Goal: Transaction & Acquisition: Purchase product/service

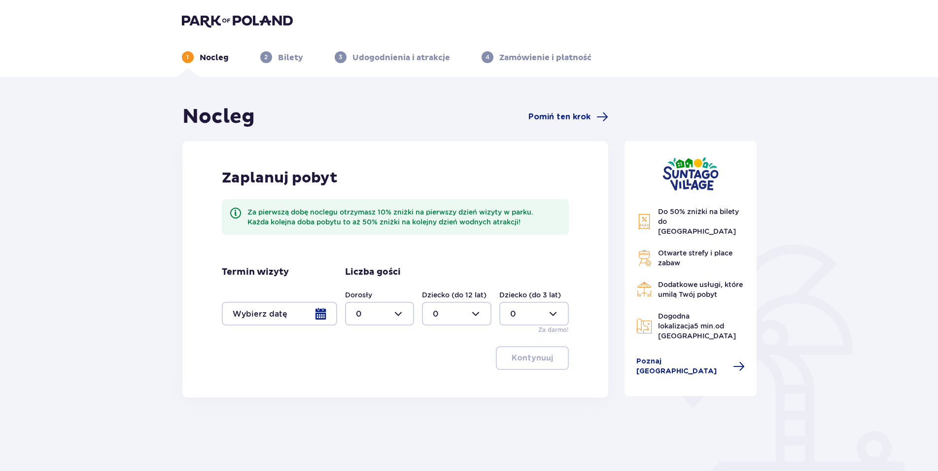
click at [405, 311] on div at bounding box center [380, 314] width 70 height 24
drag, startPoint x: 359, startPoint y: 383, endPoint x: 365, endPoint y: 379, distance: 7.1
click at [359, 384] on p "2" at bounding box center [358, 385] width 5 height 11
type input "2"
click at [478, 315] on div at bounding box center [457, 314] width 70 height 24
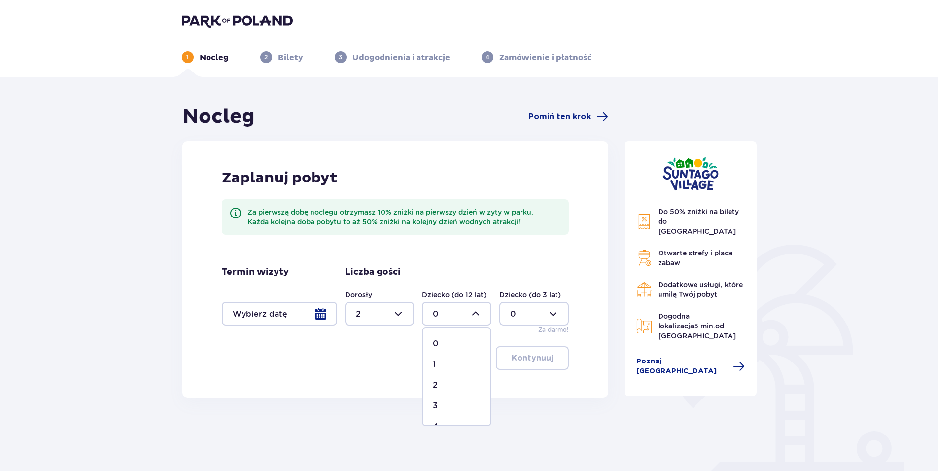
click at [437, 357] on span "1" at bounding box center [457, 364] width 68 height 21
type input "1"
click at [324, 314] on div at bounding box center [279, 314] width 115 height 24
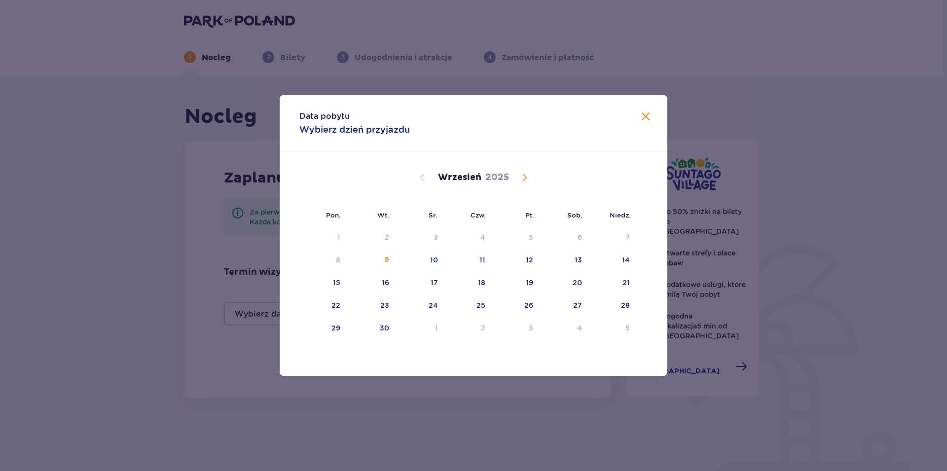
click at [529, 174] on span "Calendar" at bounding box center [525, 178] width 12 height 12
click at [535, 258] on div "7" at bounding box center [516, 261] width 48 height 22
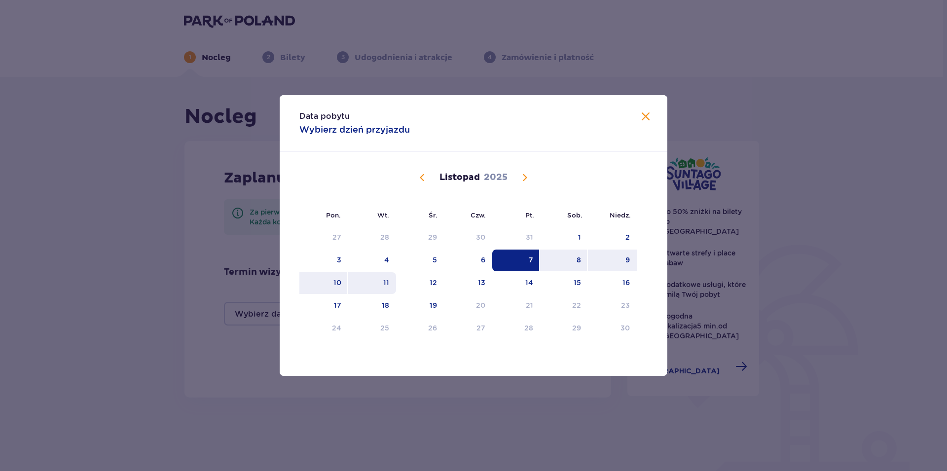
click at [389, 275] on div "11" at bounding box center [372, 283] width 48 height 22
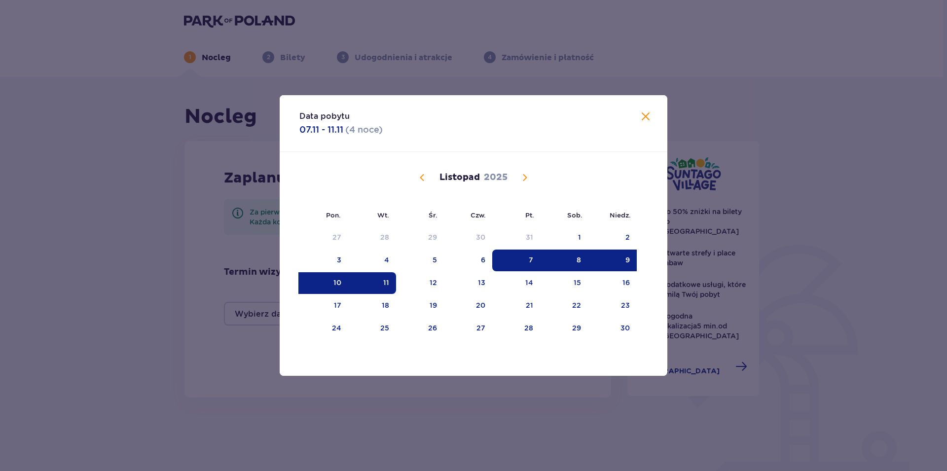
type input "[DATE] - [DATE]"
type input "0"
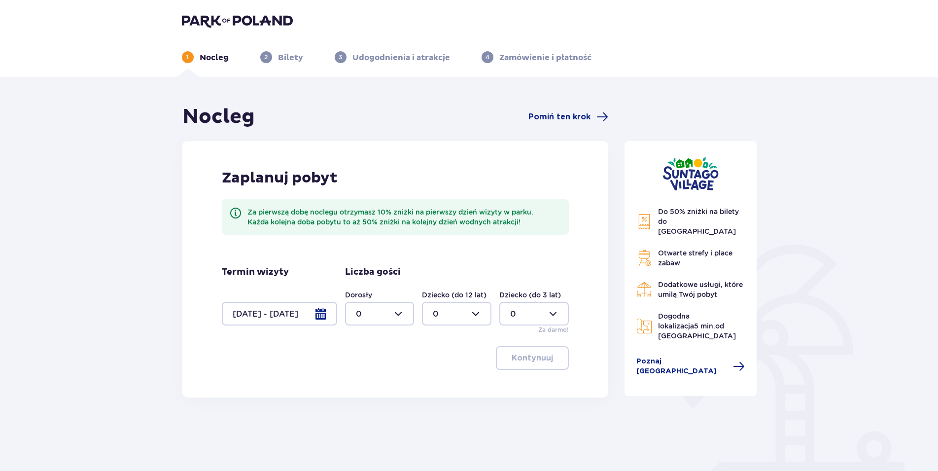
click at [402, 316] on div at bounding box center [380, 314] width 70 height 24
click at [358, 383] on p "2" at bounding box center [358, 385] width 5 height 11
type input "2"
click at [481, 315] on div at bounding box center [457, 314] width 70 height 24
click at [445, 358] on span "1" at bounding box center [457, 364] width 68 height 21
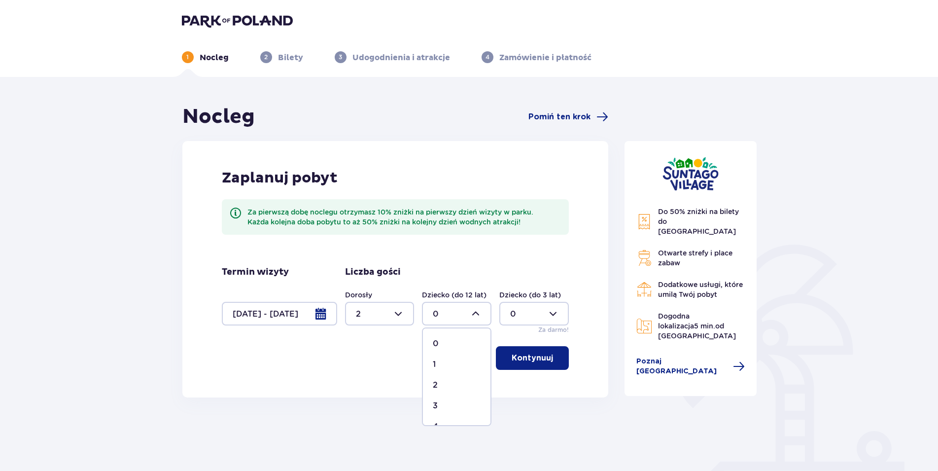
type input "1"
click at [512, 357] on p "Kontynuuj" at bounding box center [532, 358] width 41 height 11
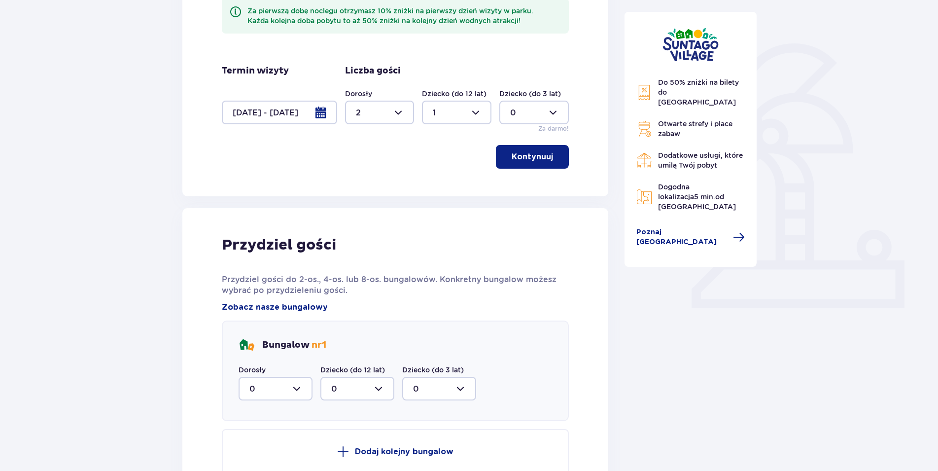
scroll to position [352, 0]
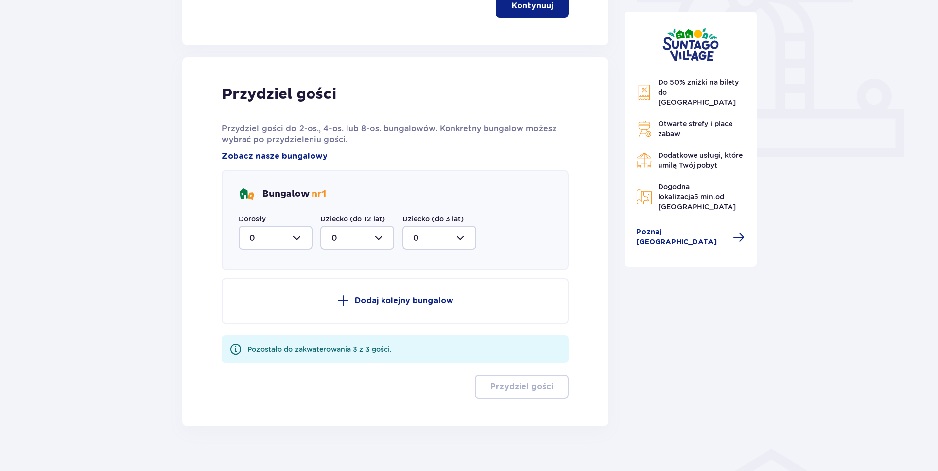
click at [299, 240] on div at bounding box center [276, 238] width 74 height 24
drag, startPoint x: 283, startPoint y: 305, endPoint x: 293, endPoint y: 296, distance: 14.3
click at [283, 306] on div "2" at bounding box center [276, 309] width 52 height 11
type input "2"
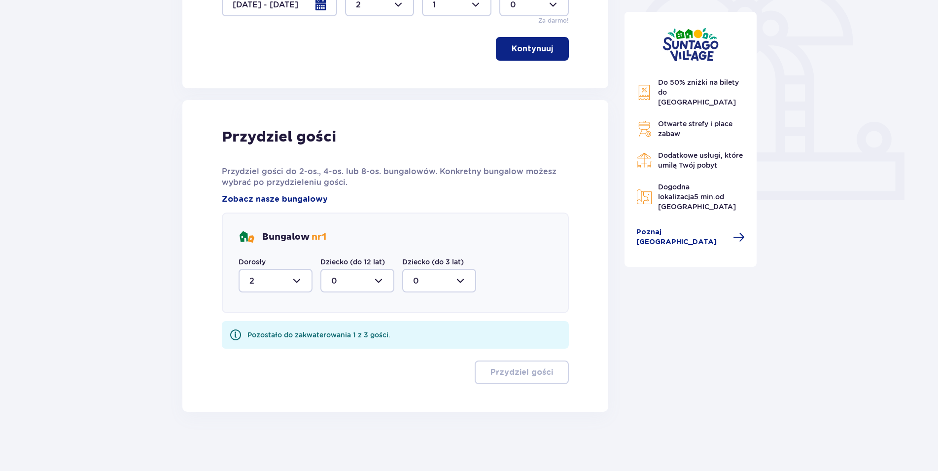
scroll to position [309, 0]
click at [383, 278] on div at bounding box center [358, 281] width 74 height 24
click at [337, 329] on div "1" at bounding box center [357, 331] width 52 height 11
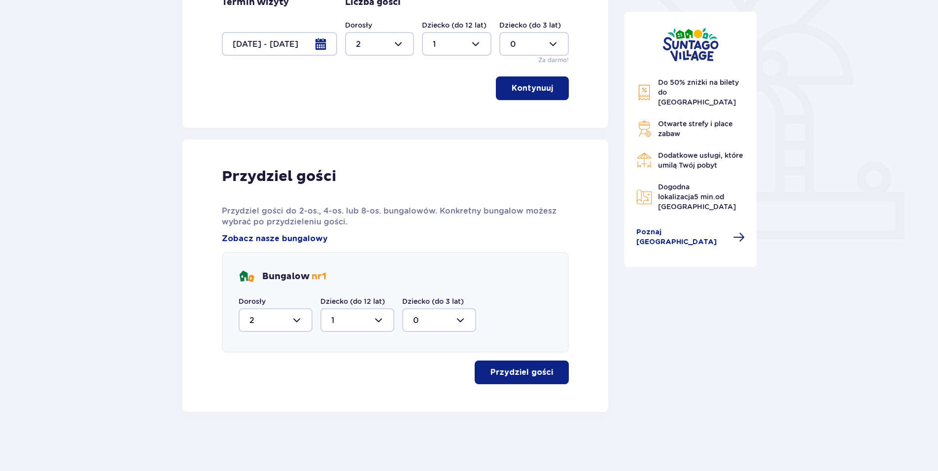
scroll to position [270, 0]
click at [380, 321] on div at bounding box center [358, 320] width 74 height 24
click at [347, 348] on div "0" at bounding box center [357, 350] width 52 height 11
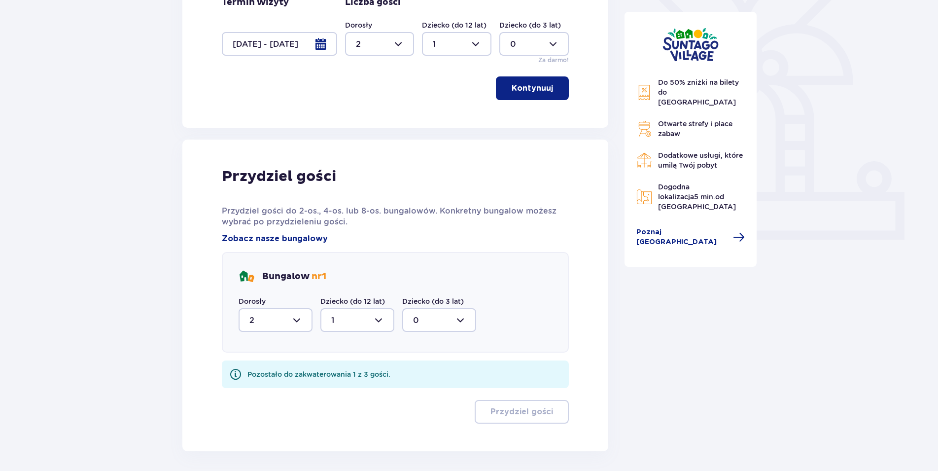
type input "0"
click at [452, 322] on div at bounding box center [439, 320] width 74 height 24
click at [456, 317] on div at bounding box center [439, 320] width 74 height 24
click at [427, 316] on div at bounding box center [439, 320] width 74 height 24
click at [412, 349] on span "0" at bounding box center [439, 350] width 72 height 21
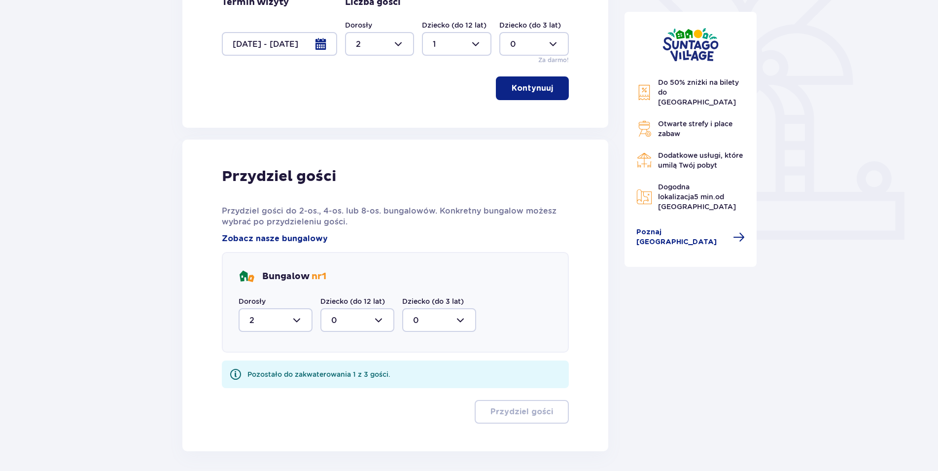
click at [525, 330] on div "Bungalow nr 1 Dorosły 2 Dziecko (do 12 lat) 0 Dziecko (do 3 lat) 0" at bounding box center [396, 302] width 348 height 101
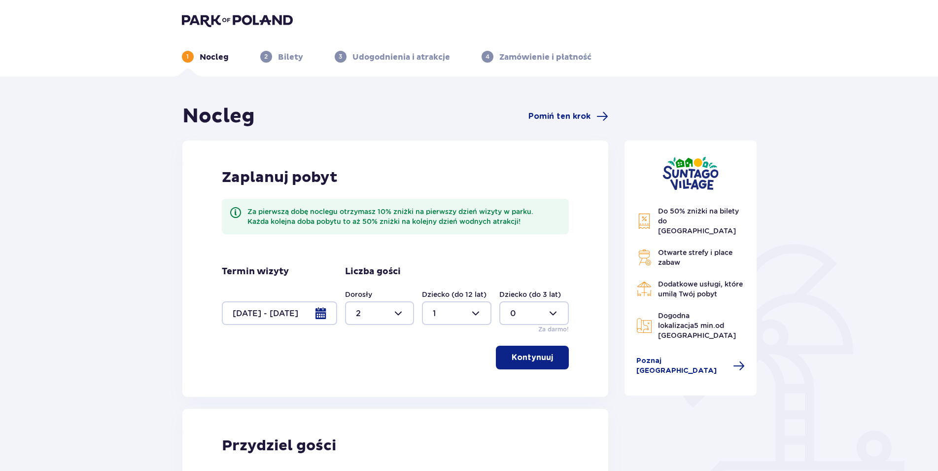
scroll to position [0, 0]
click at [483, 315] on div at bounding box center [457, 314] width 70 height 24
click at [448, 344] on div "0" at bounding box center [457, 343] width 48 height 11
type input "0"
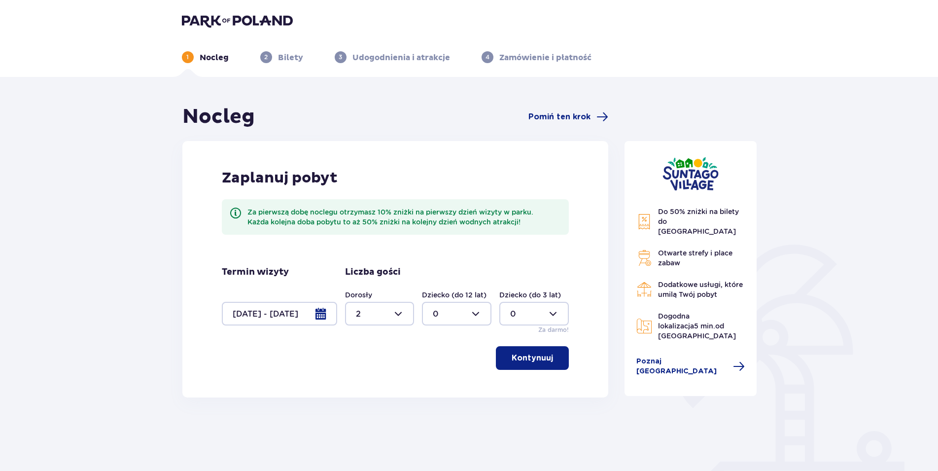
click at [527, 317] on div at bounding box center [535, 314] width 70 height 24
click at [516, 365] on div "1" at bounding box center [534, 364] width 48 height 11
type input "1"
click at [539, 359] on p "Kontynuuj" at bounding box center [532, 358] width 41 height 11
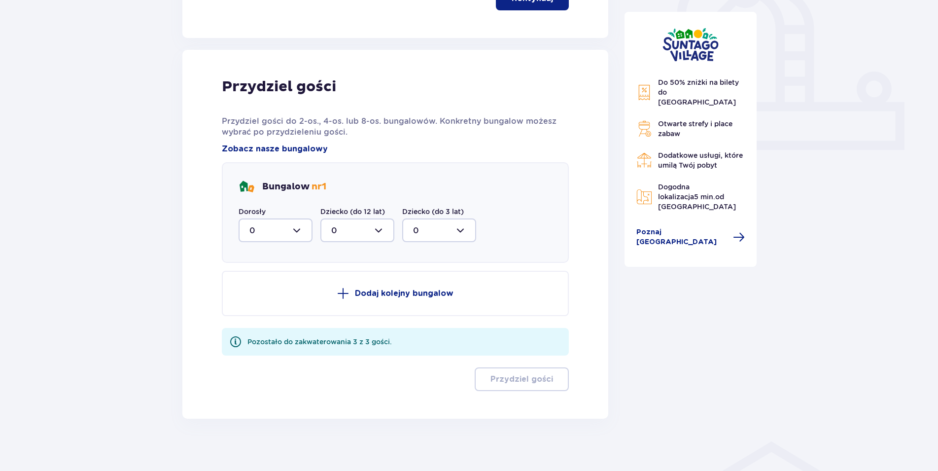
scroll to position [366, 0]
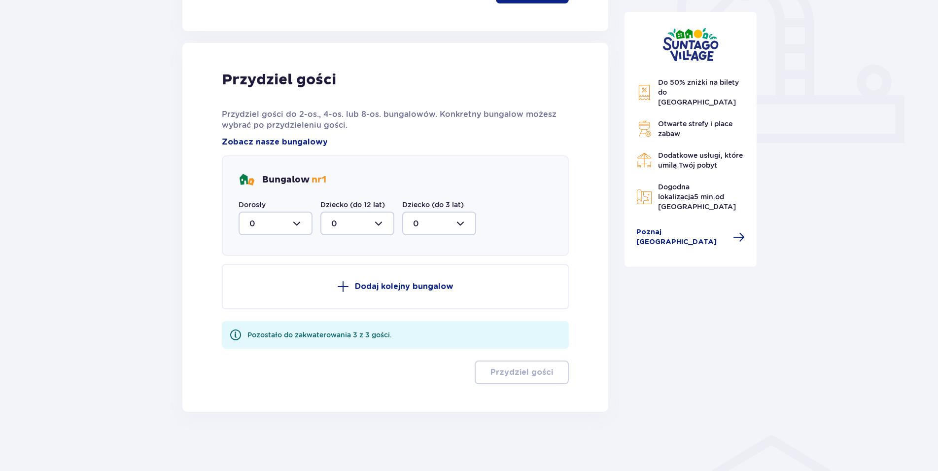
click at [297, 224] on div at bounding box center [276, 224] width 74 height 24
click at [261, 289] on span "2" at bounding box center [276, 295] width 72 height 21
type input "2"
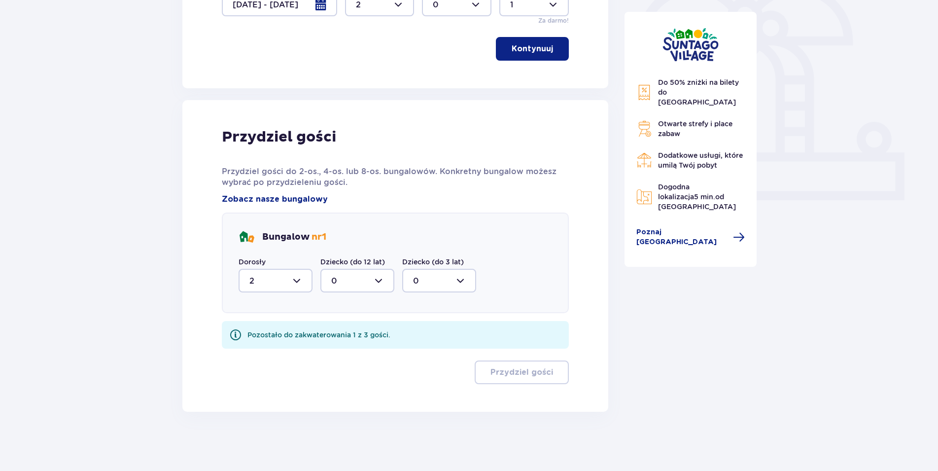
scroll to position [309, 0]
click at [455, 280] on div at bounding box center [439, 281] width 74 height 24
click at [428, 333] on div "1" at bounding box center [439, 331] width 52 height 11
type input "1"
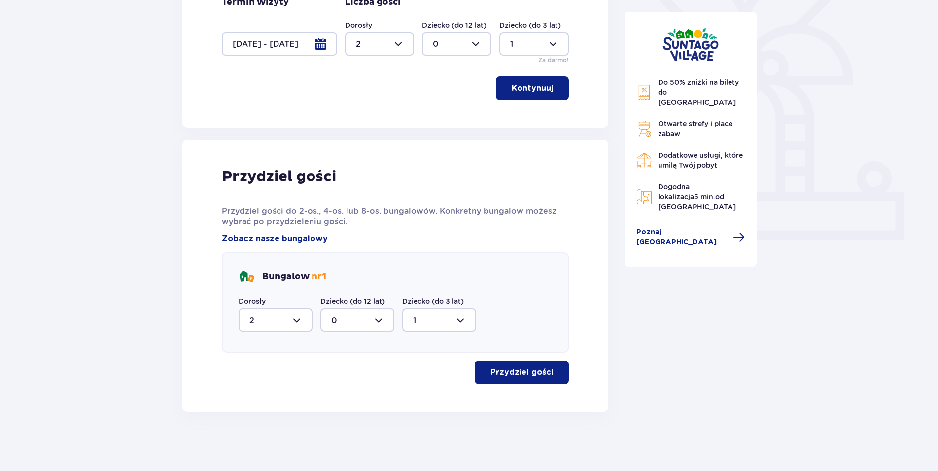
click at [527, 378] on button "Przydziel gości" at bounding box center [522, 372] width 94 height 24
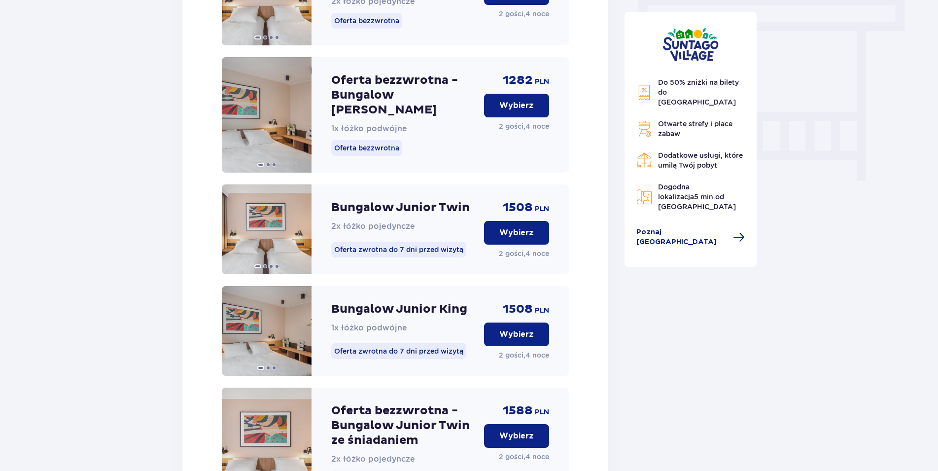
scroll to position [631, 0]
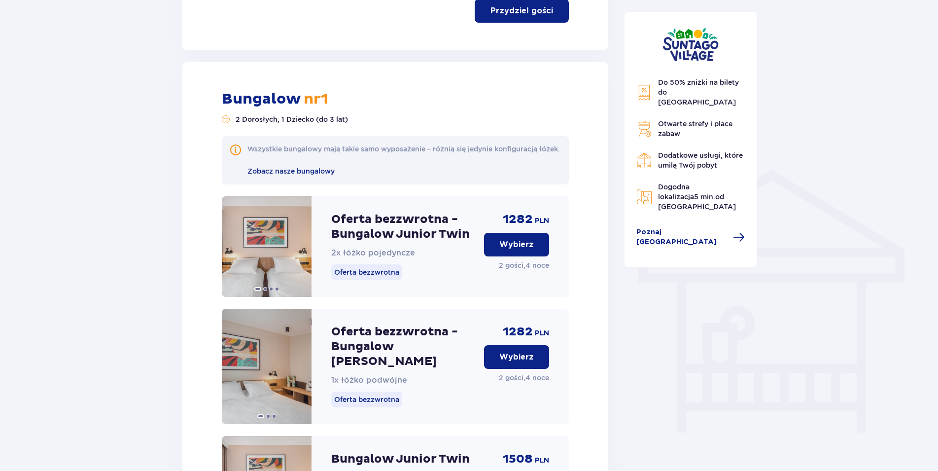
click at [512, 362] on p "Wybierz" at bounding box center [517, 357] width 35 height 11
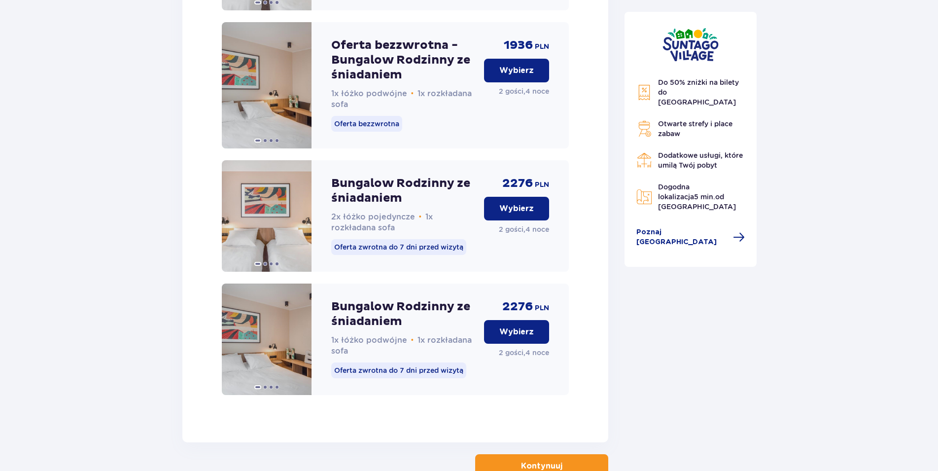
scroll to position [2392, 0]
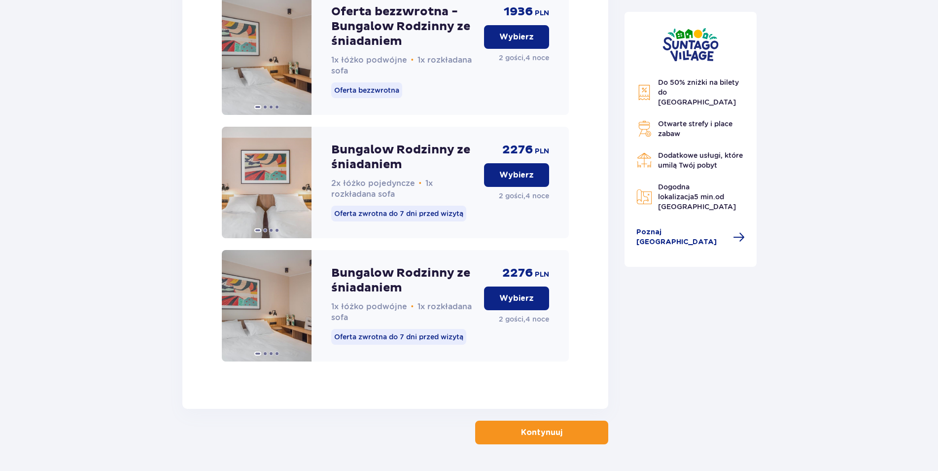
click at [531, 427] on p "Kontynuuj" at bounding box center [541, 432] width 41 height 11
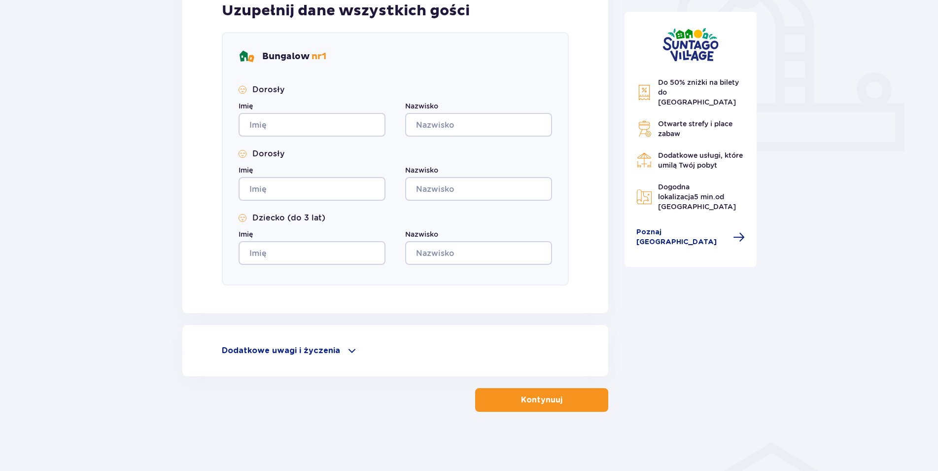
scroll to position [6, 0]
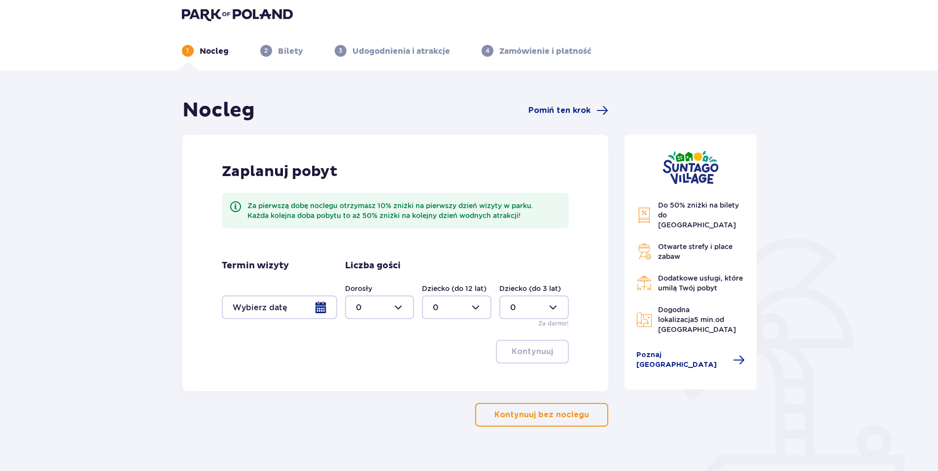
scroll to position [77, 0]
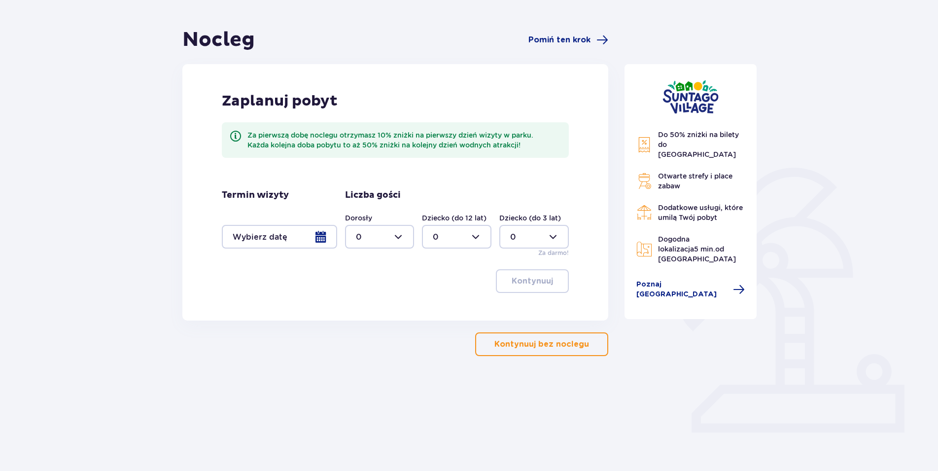
click at [317, 234] on div at bounding box center [279, 237] width 115 height 24
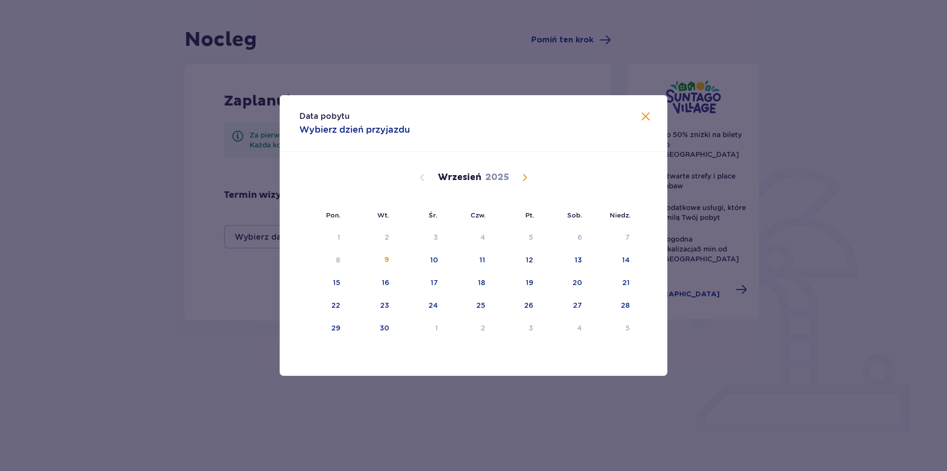
click at [523, 175] on span "Calendar" at bounding box center [525, 178] width 12 height 12
click at [638, 117] on div "Data pobytu Wybierz dzień przyjazdu" at bounding box center [474, 123] width 388 height 57
click at [646, 121] on span at bounding box center [646, 117] width 12 height 12
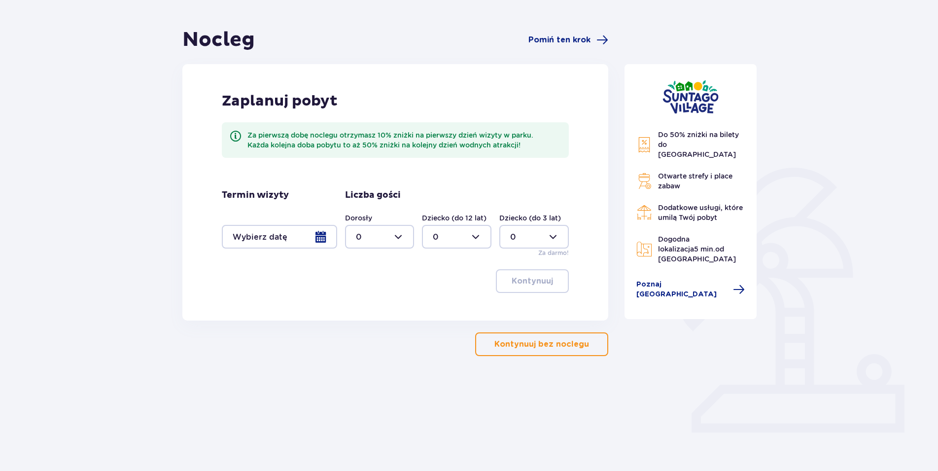
click at [679, 151] on div "Do 50% zniżki na bilety do [GEOGRAPHIC_DATA] Otwarte strefy i place zabaw Dodat…" at bounding box center [691, 197] width 108 height 134
click at [692, 280] on span "Poznaj [GEOGRAPHIC_DATA]" at bounding box center [682, 290] width 91 height 20
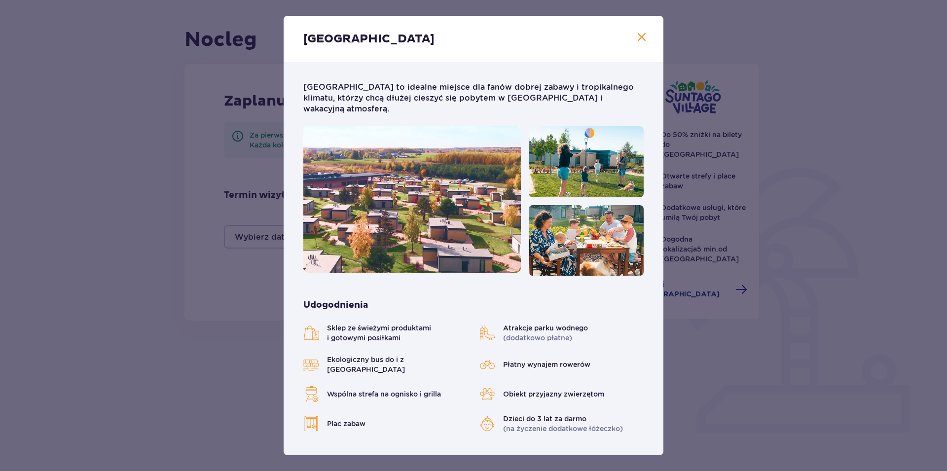
click at [636, 39] on span at bounding box center [642, 38] width 12 height 12
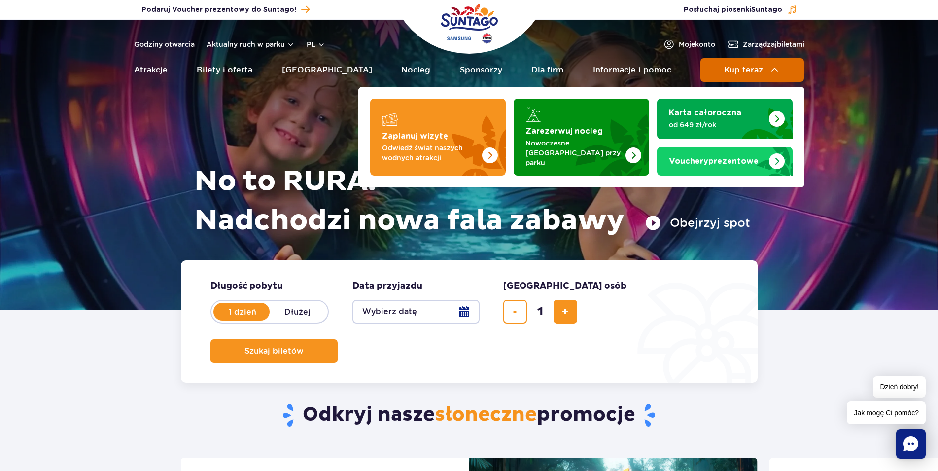
click at [787, 72] on button "Kup teraz" at bounding box center [753, 70] width 104 height 24
click at [775, 68] on img at bounding box center [775, 70] width 12 height 12
click at [745, 64] on button "Kup teraz" at bounding box center [753, 70] width 104 height 24
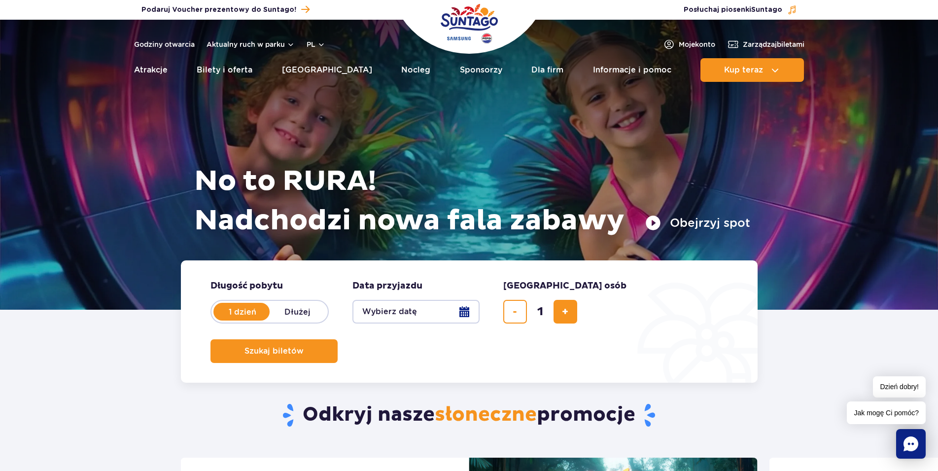
click at [303, 313] on label "Dłużej" at bounding box center [298, 311] width 56 height 21
click at [281, 320] on input "Dłużej" at bounding box center [275, 321] width 11 height 2
radio input "false"
radio input "true"
click at [465, 316] on button "Wybierz datę" at bounding box center [416, 312] width 127 height 24
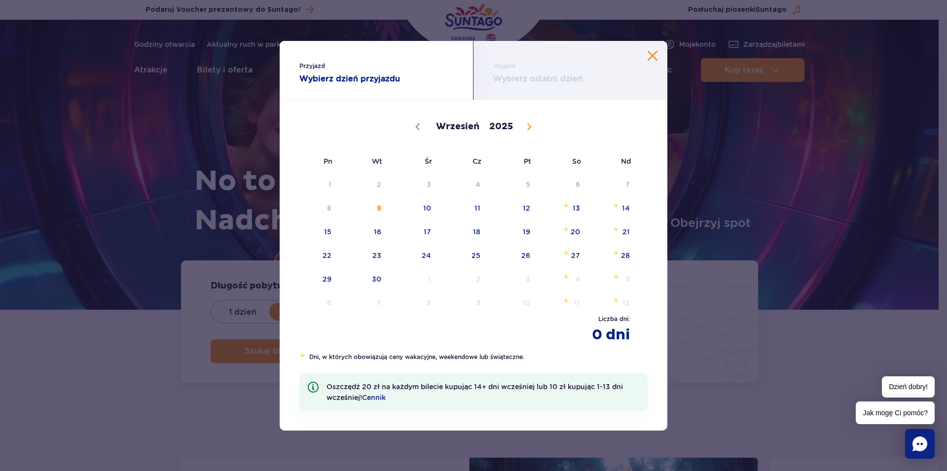
click at [527, 124] on icon at bounding box center [529, 126] width 7 height 7
click at [528, 124] on icon at bounding box center [529, 126] width 3 height 6
select select "10"
click at [576, 212] on span "8" at bounding box center [563, 208] width 50 height 23
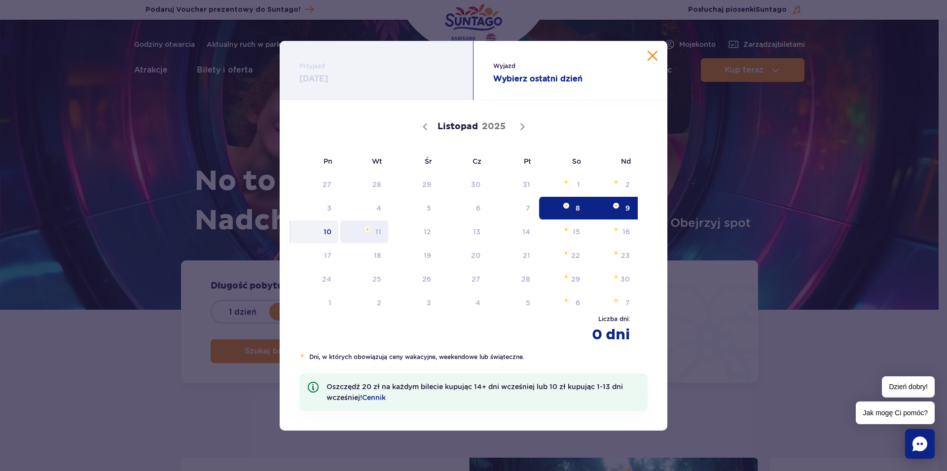
click at [371, 231] on span "11" at bounding box center [364, 231] width 50 height 23
click at [320, 230] on span "10" at bounding box center [314, 231] width 50 height 23
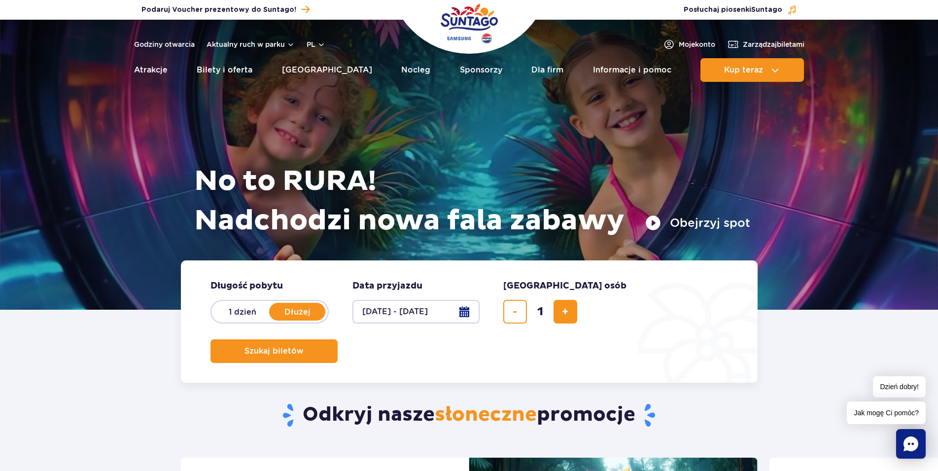
click at [467, 314] on button "08.11.25 - 10.11.25" at bounding box center [416, 312] width 127 height 24
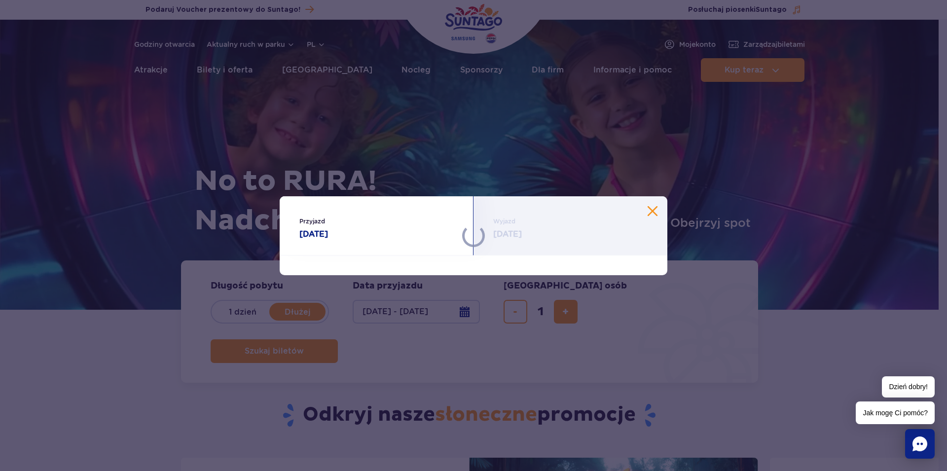
select select "10"
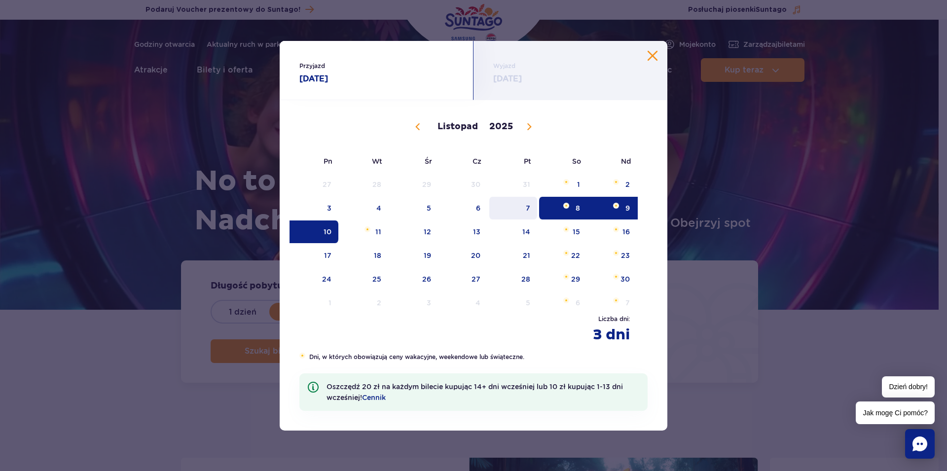
click at [522, 206] on span "7" at bounding box center [513, 208] width 50 height 23
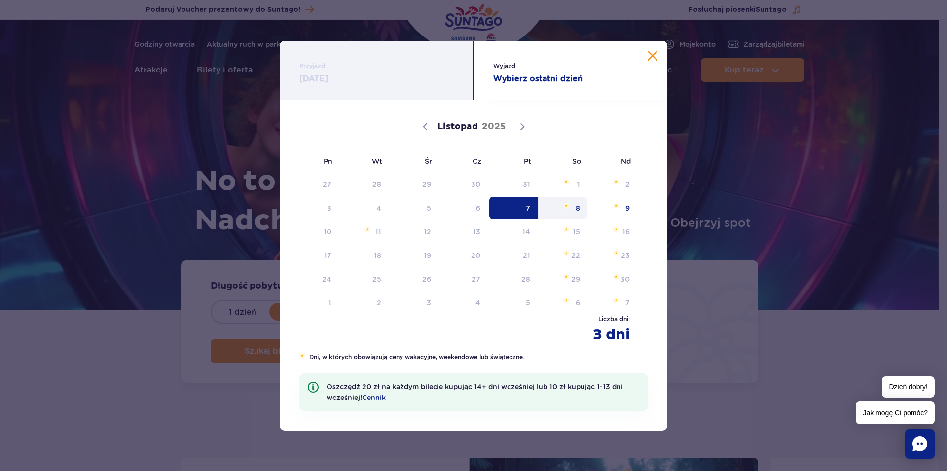
click at [575, 206] on span "8" at bounding box center [563, 208] width 50 height 23
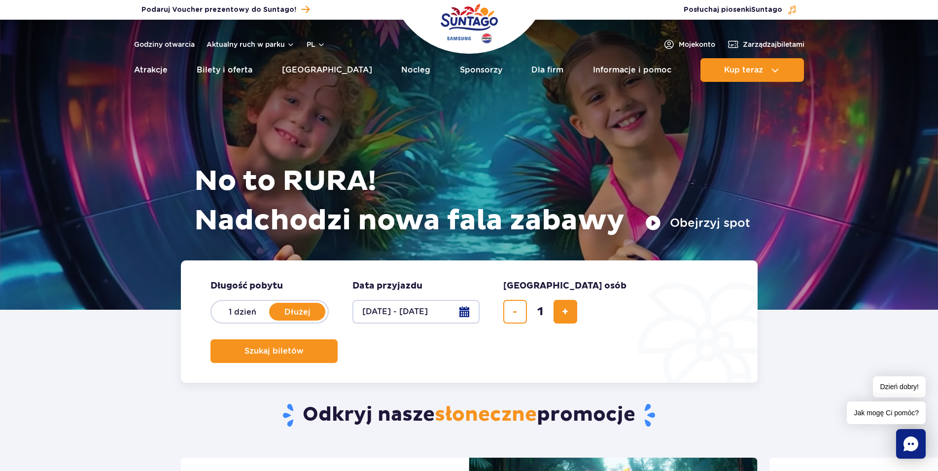
click at [457, 312] on button "07.11.25 - 08.11.25" at bounding box center [416, 312] width 127 height 24
select select "10"
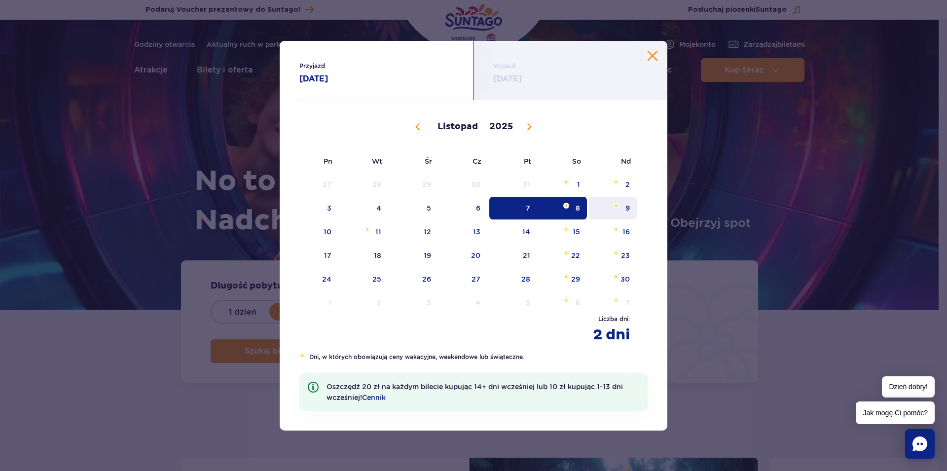
click at [629, 212] on span "9" at bounding box center [613, 208] width 50 height 23
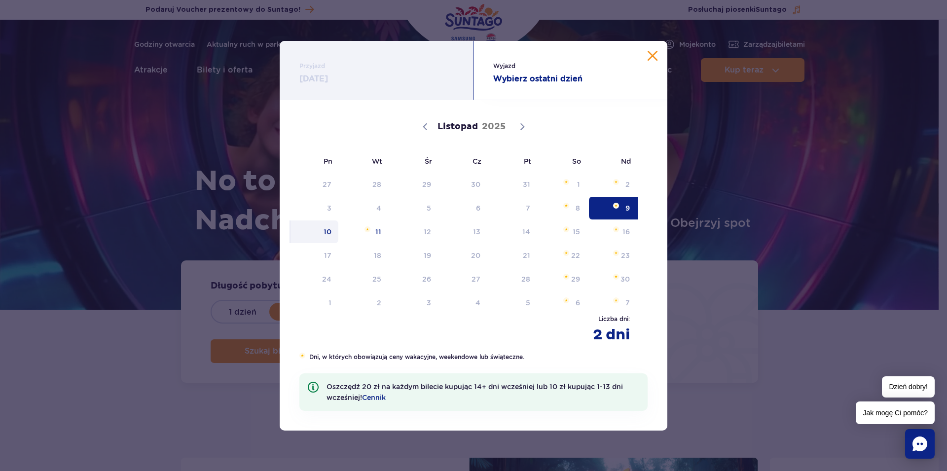
click at [331, 231] on span "10" at bounding box center [314, 231] width 50 height 23
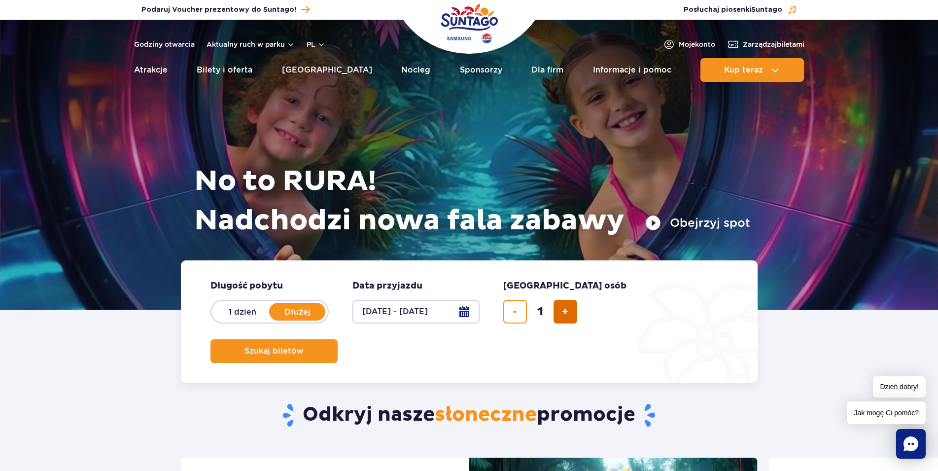
click at [556, 311] on button "dodaj bilet" at bounding box center [566, 312] width 24 height 24
type input "3"
click at [461, 314] on button "09.11.25 - 10.11.25" at bounding box center [416, 312] width 127 height 24
select select "10"
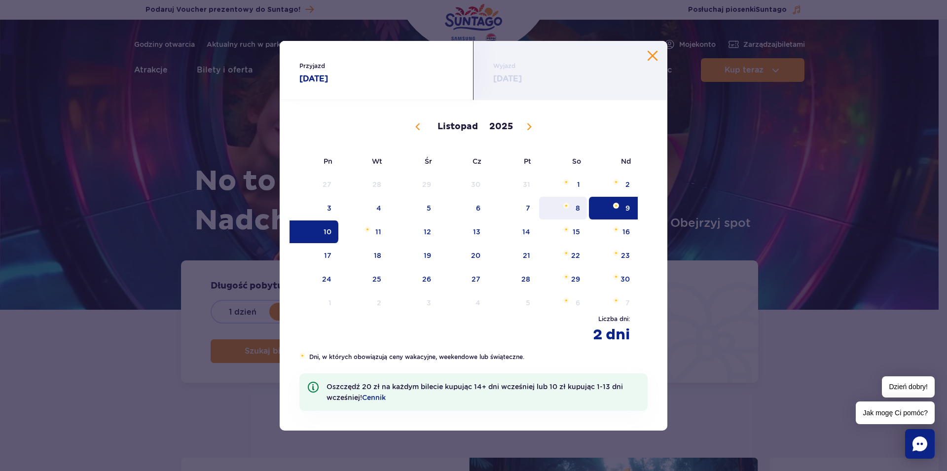
click at [572, 209] on span "8" at bounding box center [563, 208] width 50 height 23
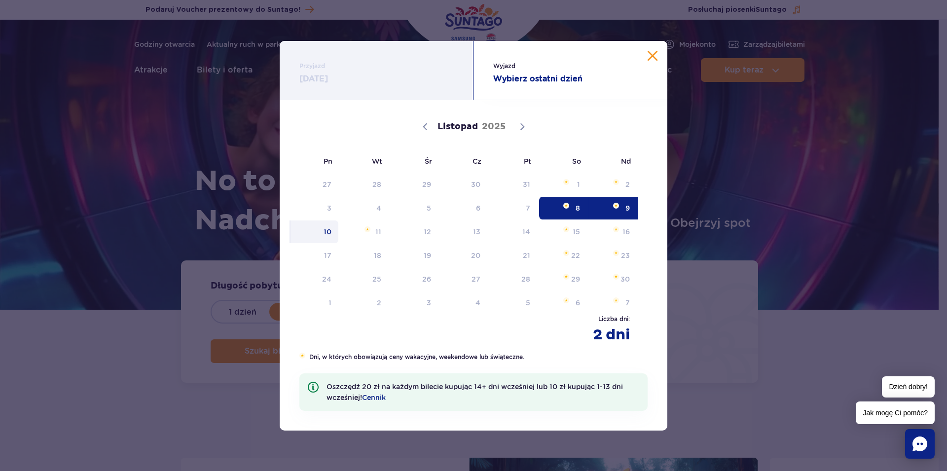
click at [329, 234] on span "10" at bounding box center [314, 231] width 50 height 23
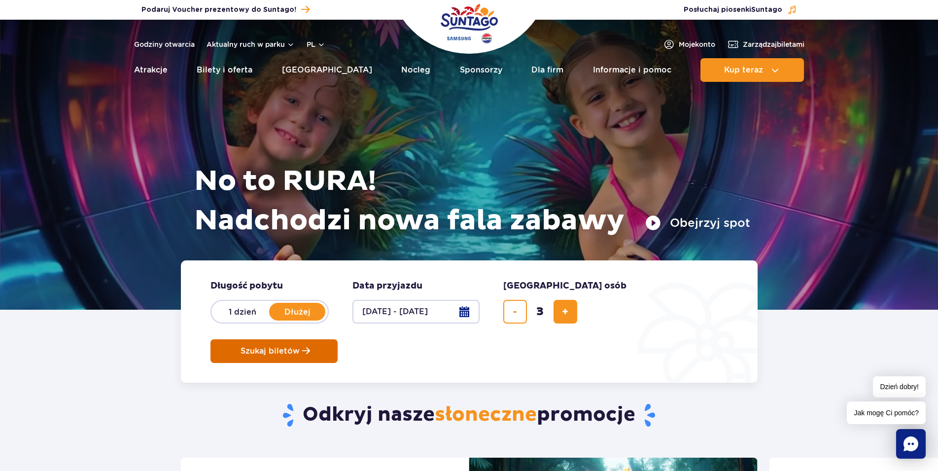
click at [338, 339] on button "Szukaj biletów" at bounding box center [274, 351] width 127 height 24
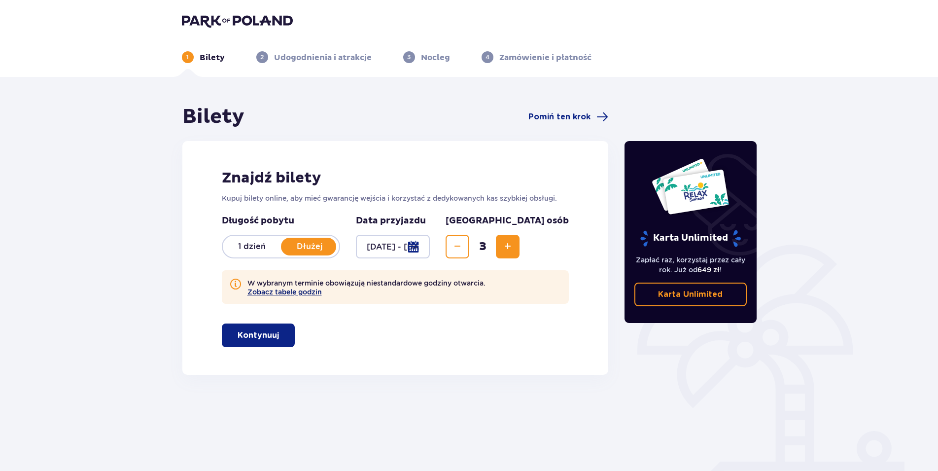
click at [279, 291] on button "Zobacz tabelę godzin" at bounding box center [285, 292] width 74 height 8
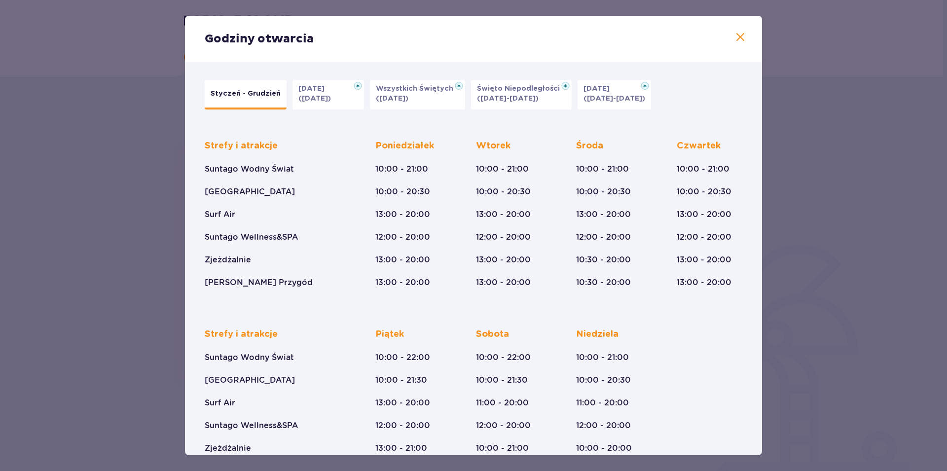
click at [527, 102] on p "(09.11-11.11.25)" at bounding box center [508, 99] width 62 height 10
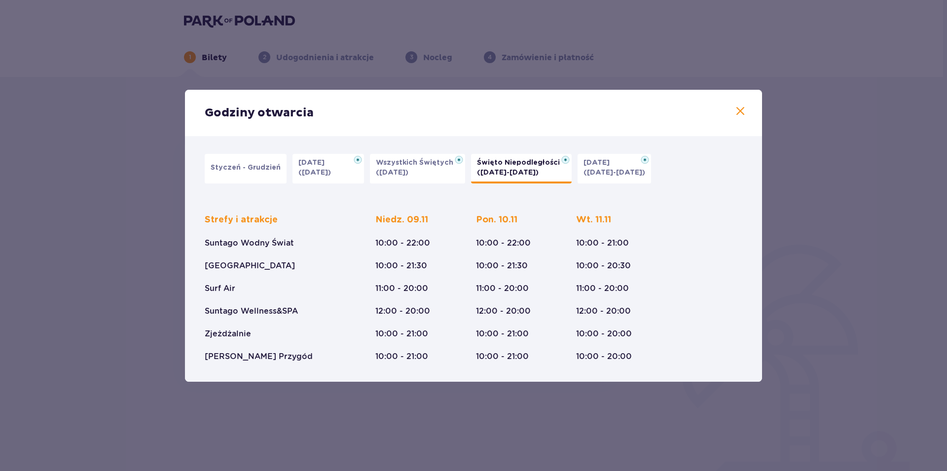
click at [742, 107] on span at bounding box center [740, 112] width 12 height 12
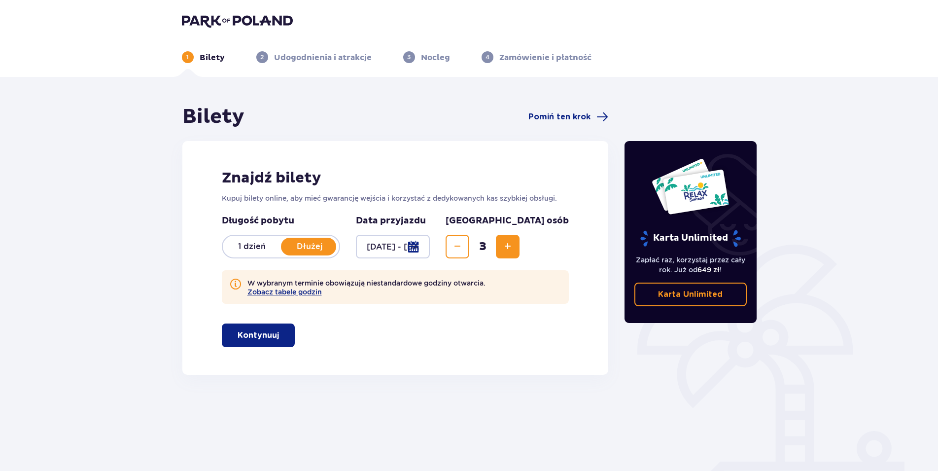
click at [262, 344] on button "Kontynuuj" at bounding box center [258, 335] width 73 height 24
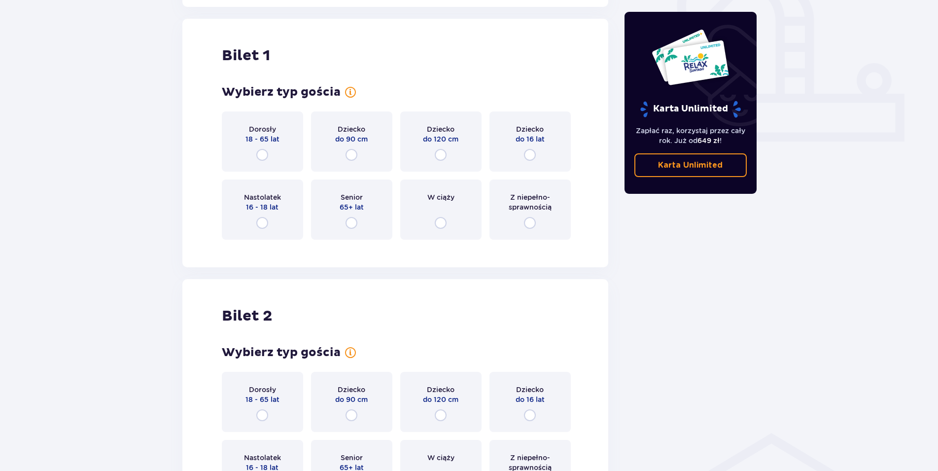
scroll to position [375, 0]
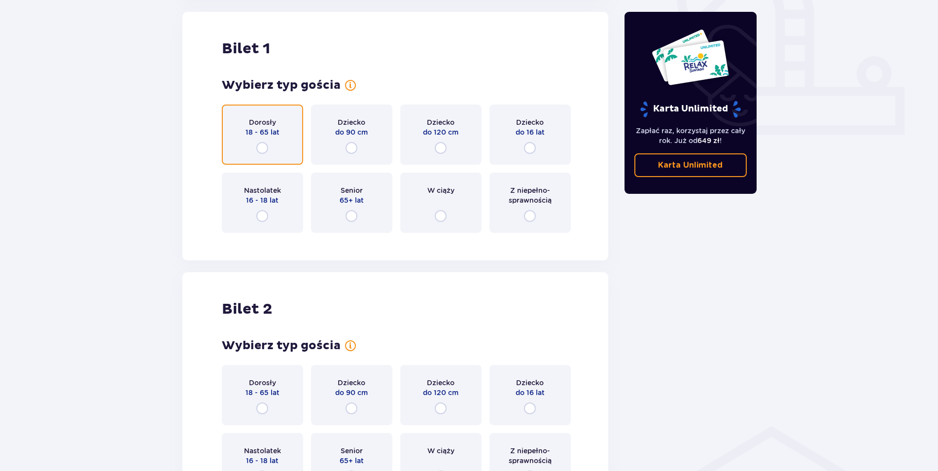
click at [264, 145] on input "radio" at bounding box center [262, 148] width 12 height 12
radio input "true"
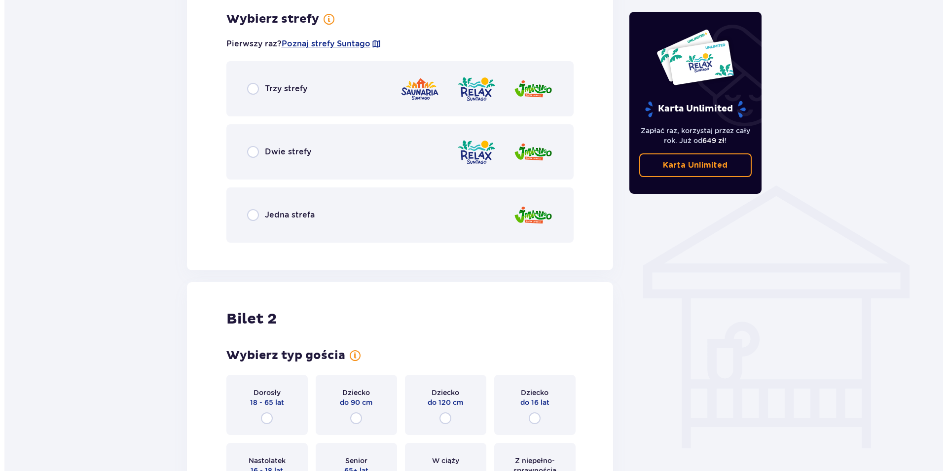
scroll to position [515, 0]
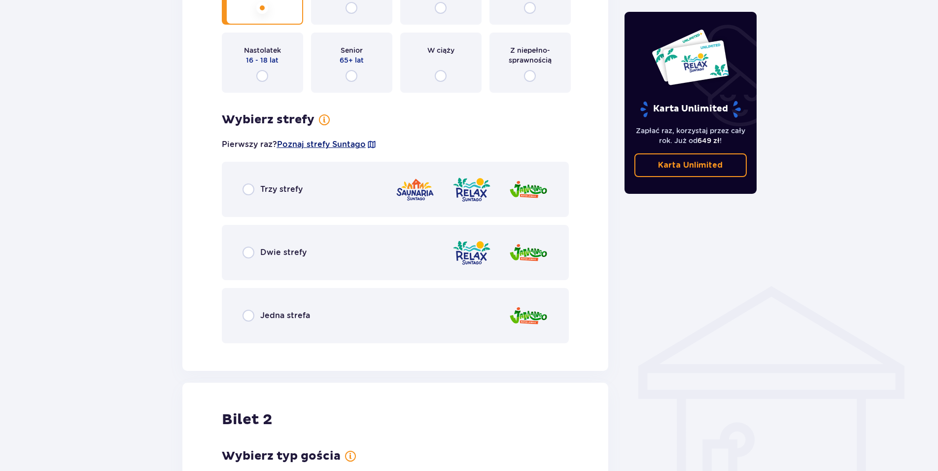
click at [315, 147] on span "Poznaj strefy Suntago" at bounding box center [321, 144] width 89 height 11
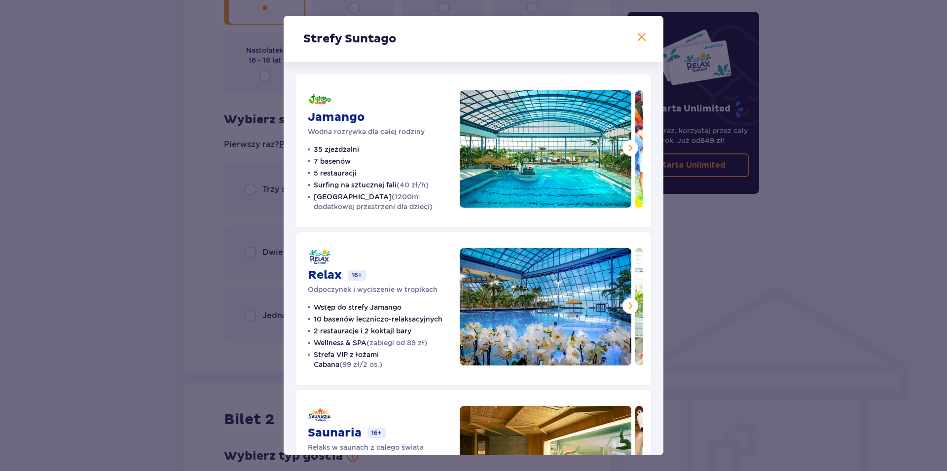
click at [636, 37] on span at bounding box center [642, 38] width 12 height 12
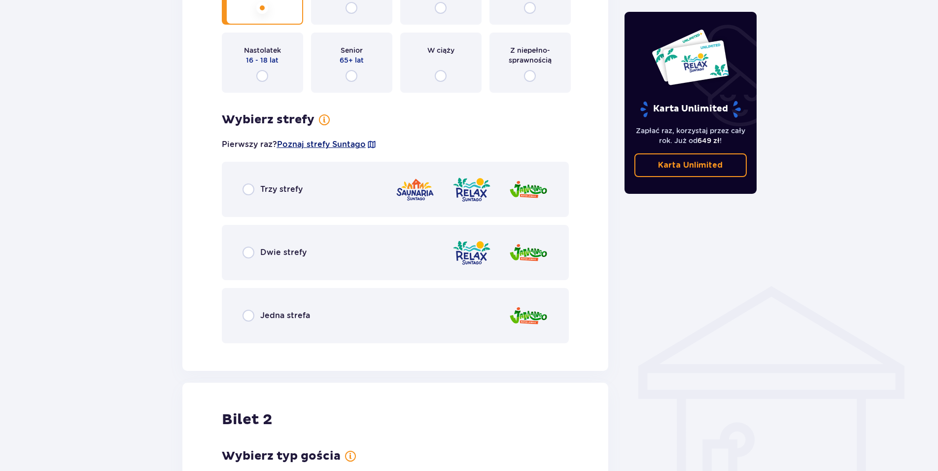
click at [310, 146] on span "Poznaj strefy Suntago" at bounding box center [321, 144] width 89 height 11
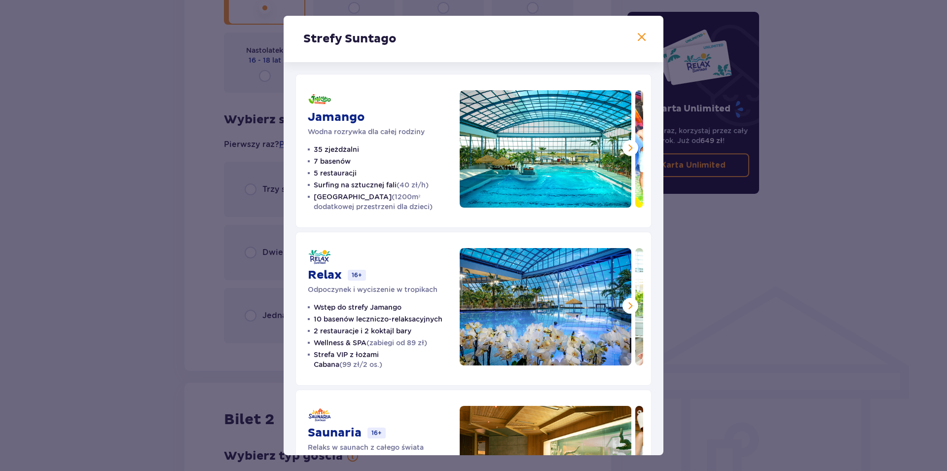
click at [636, 41] on span at bounding box center [642, 38] width 12 height 12
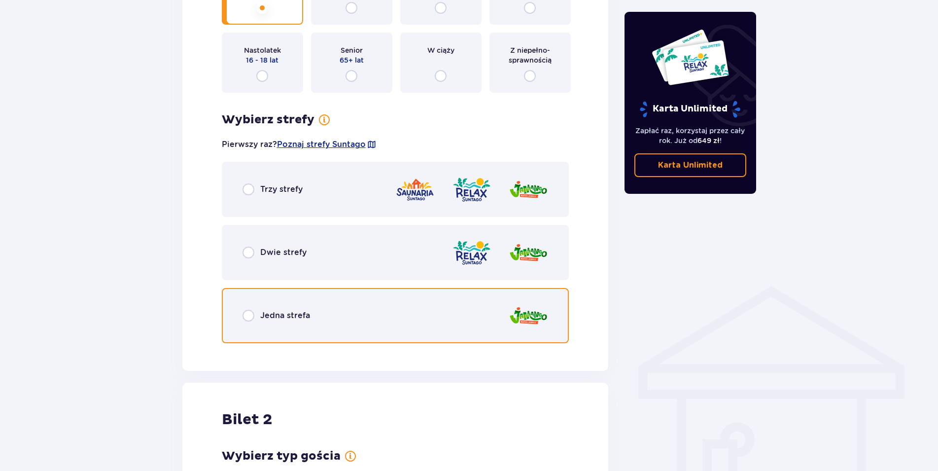
click at [245, 317] on input "radio" at bounding box center [249, 316] width 12 height 12
radio input "true"
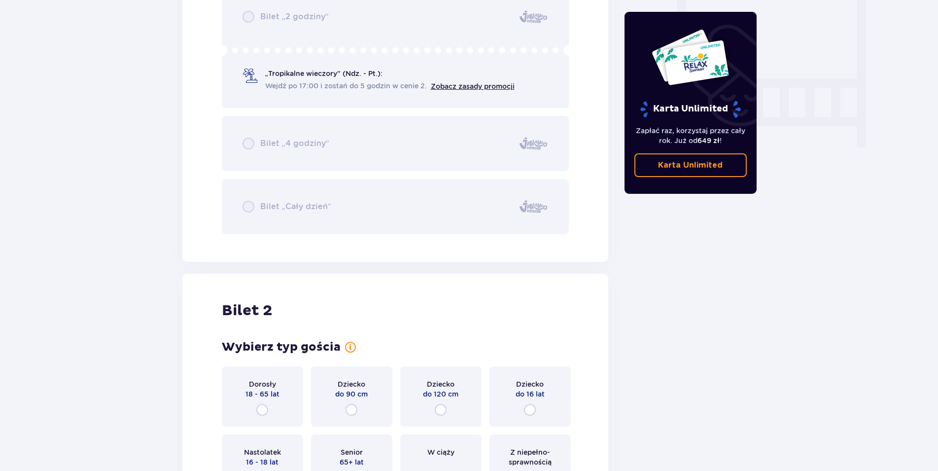
scroll to position [1067, 0]
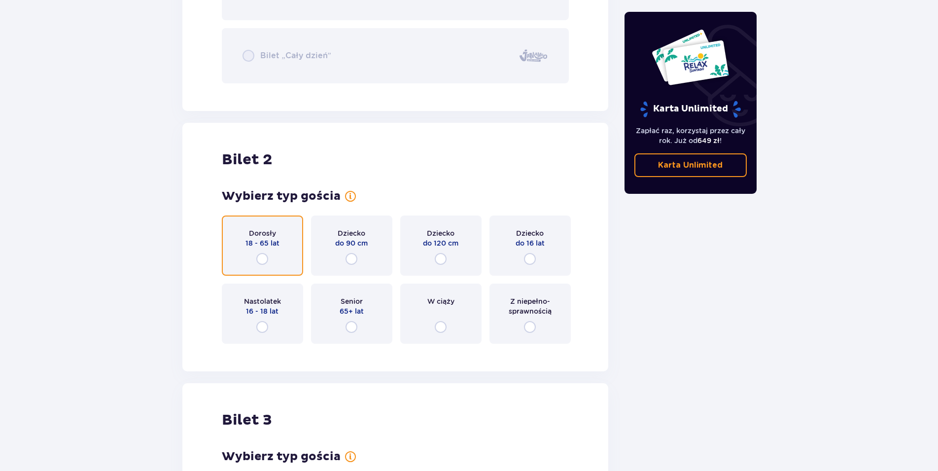
click at [259, 262] on input "radio" at bounding box center [262, 259] width 12 height 12
radio input "true"
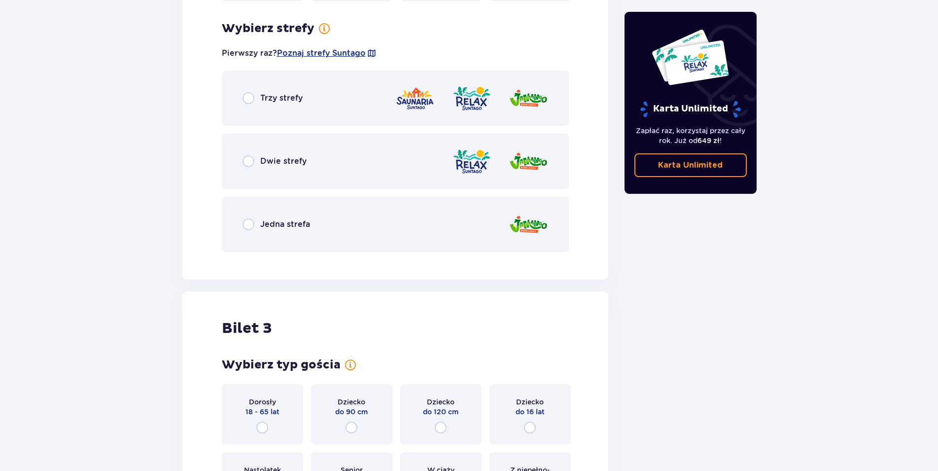
scroll to position [1419, 0]
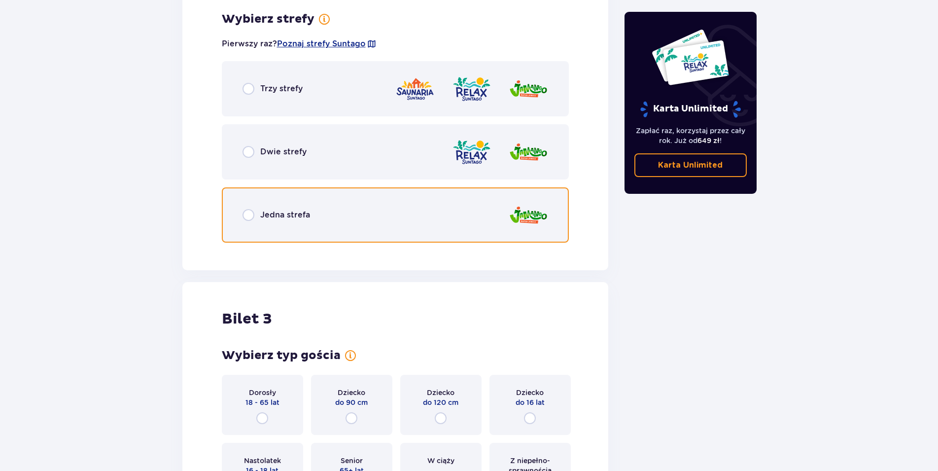
click at [249, 218] on input "radio" at bounding box center [249, 215] width 12 height 12
radio input "true"
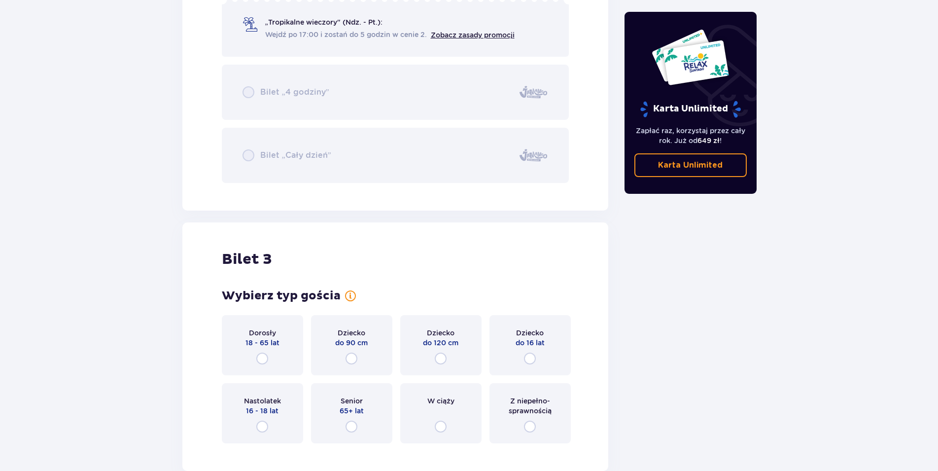
scroll to position [1770, 0]
click at [436, 358] on input "radio" at bounding box center [441, 360] width 12 height 12
radio input "true"
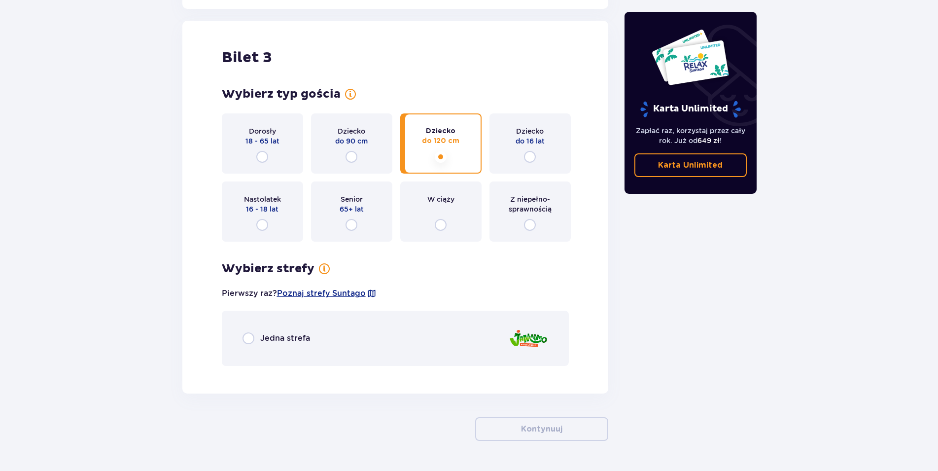
scroll to position [2002, 0]
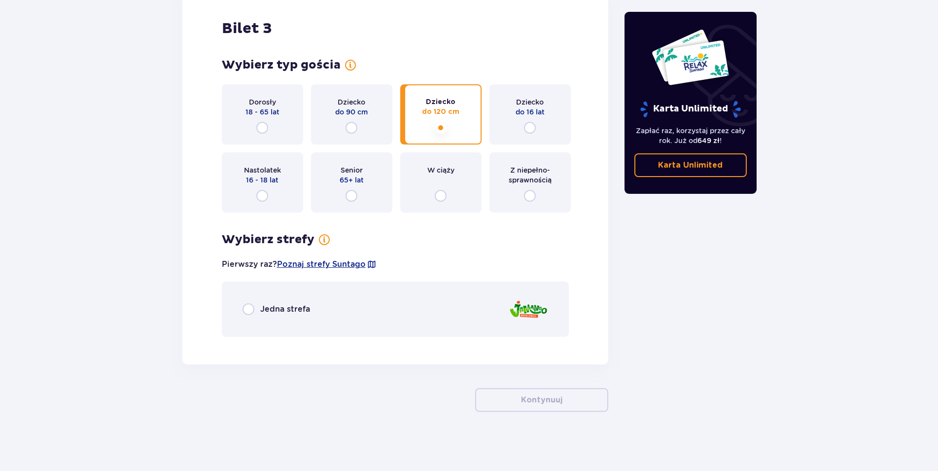
click at [289, 309] on p "Jedna strefa" at bounding box center [285, 309] width 50 height 11
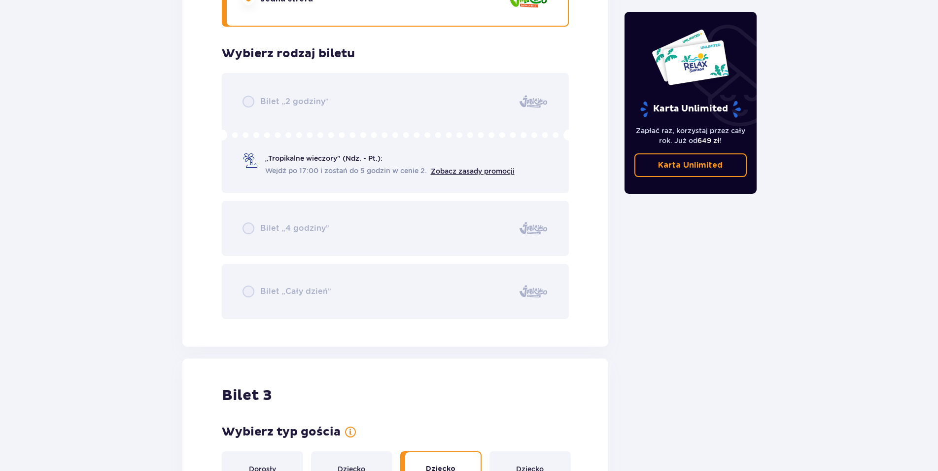
scroll to position [1590, 0]
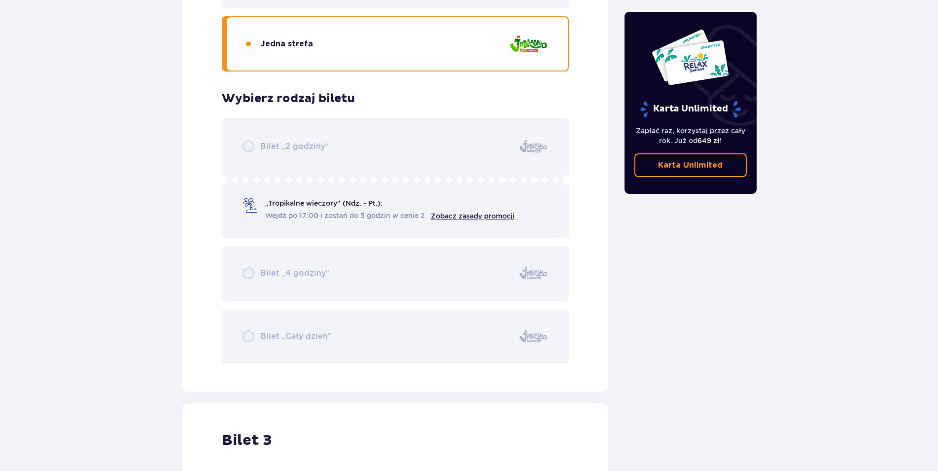
click at [322, 343] on div "Bilet „2 godziny” „Tropikalne wieczory" (Ndz. - Pt.): Wejdź po 17:00 i zostań d…" at bounding box center [396, 241] width 348 height 246
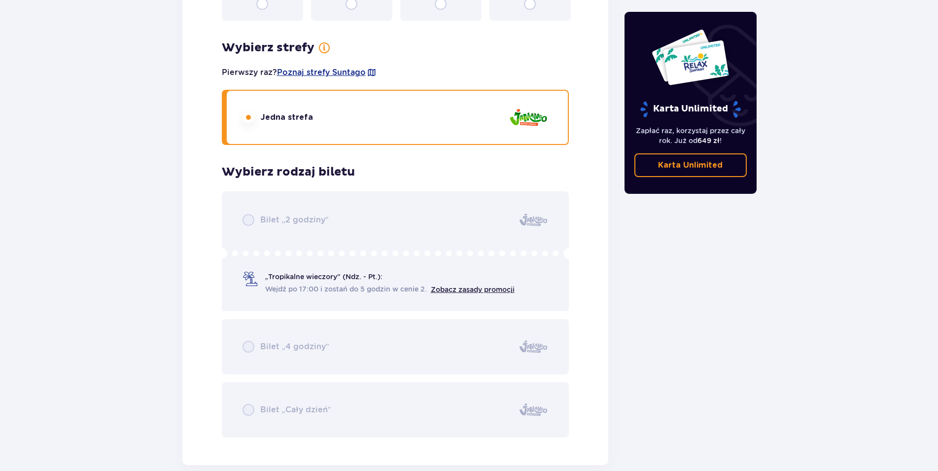
scroll to position [2294, 0]
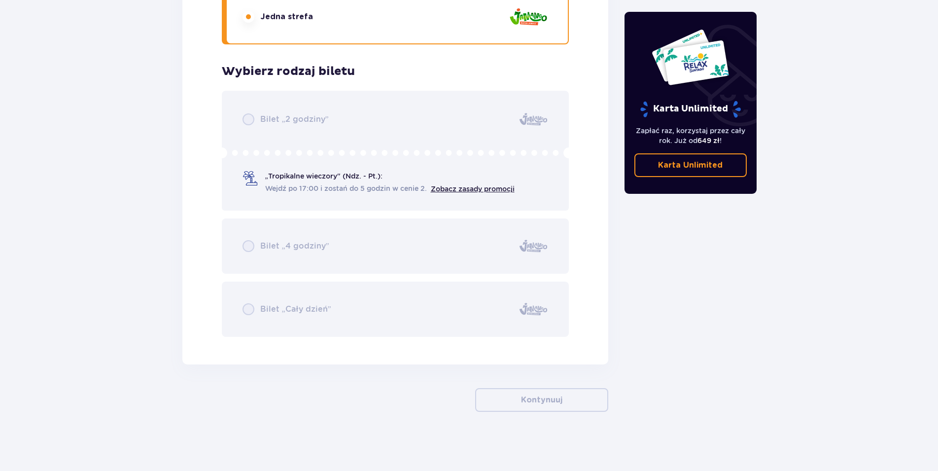
click at [316, 181] on div "Bilet „2 godziny” „Tropikalne wieczory" (Ndz. - Pt.): Wejdź po 17:00 i zostań d…" at bounding box center [396, 214] width 348 height 246
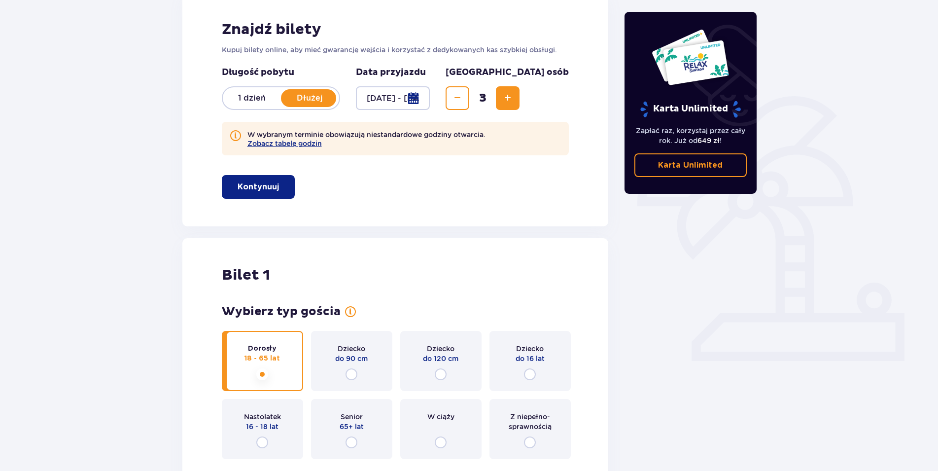
scroll to position [81, 0]
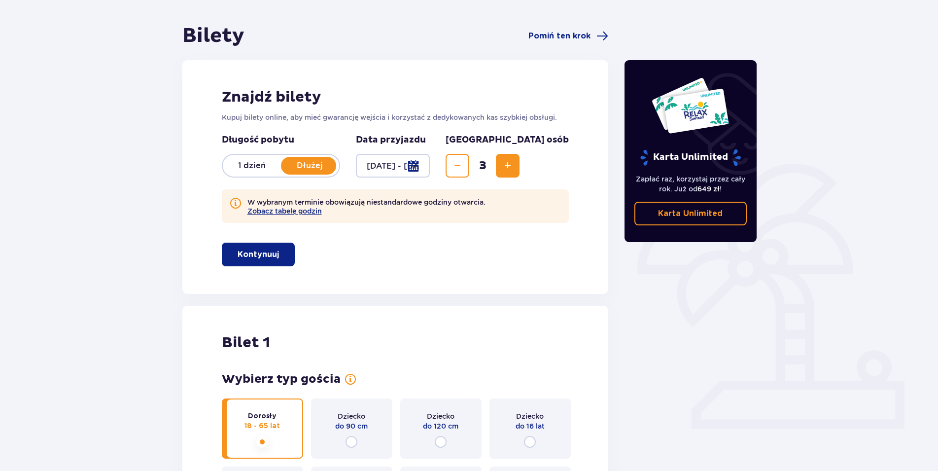
click at [269, 260] on button "Kontynuuj" at bounding box center [258, 255] width 73 height 24
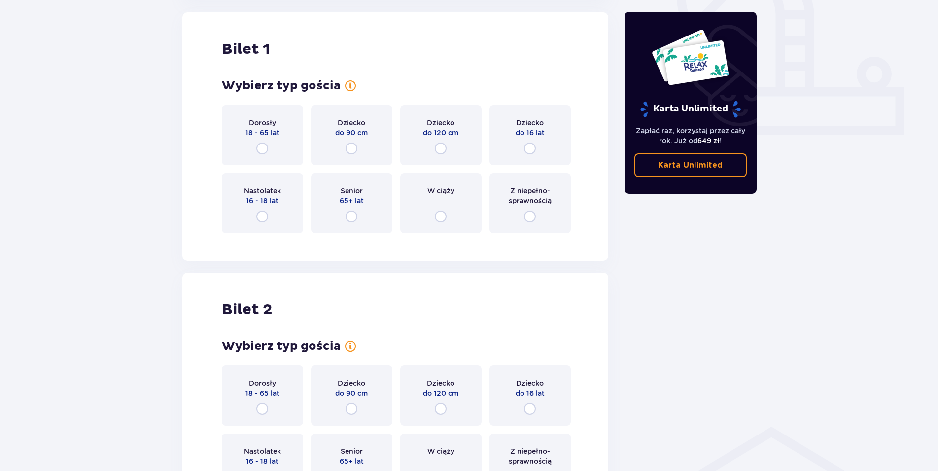
scroll to position [375, 0]
click at [264, 148] on input "radio" at bounding box center [262, 148] width 12 height 12
radio input "true"
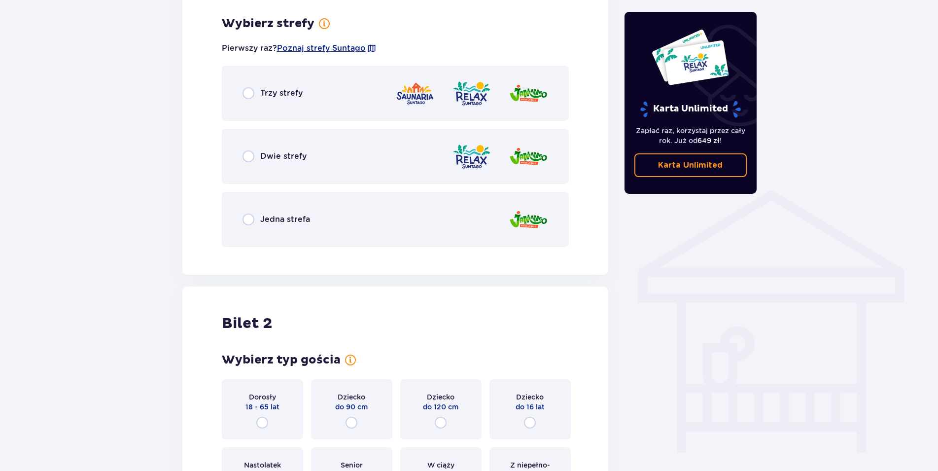
scroll to position [615, 0]
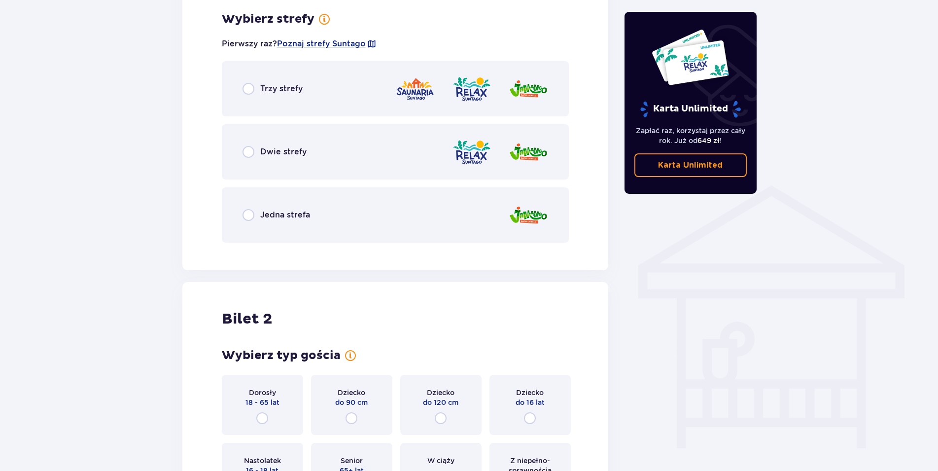
click at [264, 215] on p "Jedna strefa" at bounding box center [285, 215] width 50 height 11
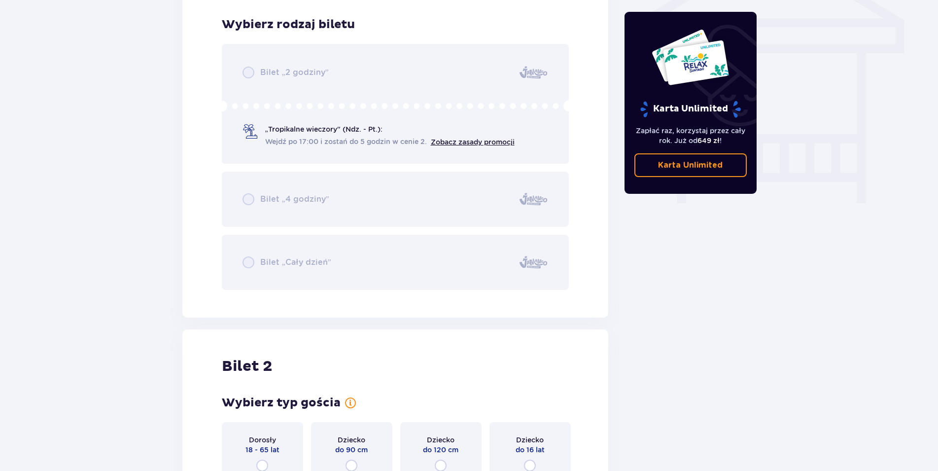
scroll to position [866, 0]
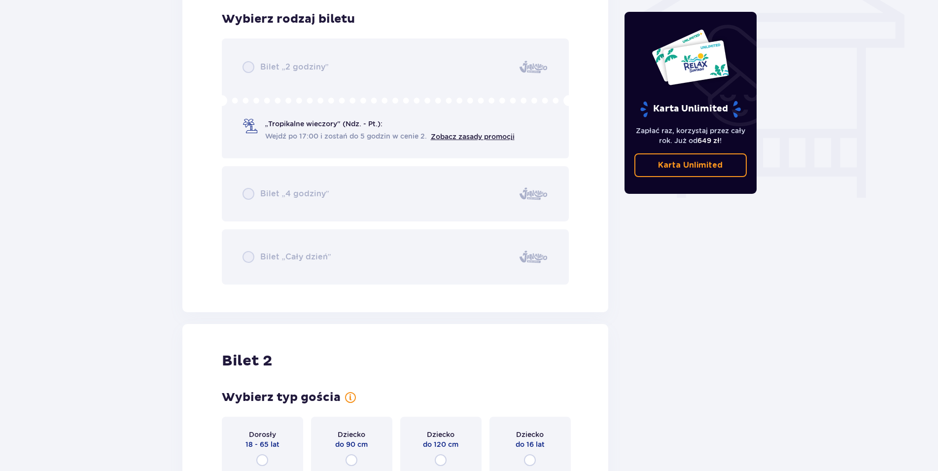
click at [270, 247] on div "Bilet „2 godziny” „Tropikalne wieczory" (Ndz. - Pt.): Wejdź po 17:00 i zostań d…" at bounding box center [396, 161] width 348 height 246
click at [250, 257] on div "Bilet „2 godziny” „Tropikalne wieczory" (Ndz. - Pt.): Wejdź po 17:00 i zostań d…" at bounding box center [396, 161] width 348 height 246
click at [288, 129] on div "Bilet „2 godziny” „Tropikalne wieczory" (Ndz. - Pt.): Wejdź po 17:00 i zostań d…" at bounding box center [396, 161] width 348 height 246
click at [291, 125] on div "Bilet „2 godziny” „Tropikalne wieczory" (Ndz. - Pt.): Wejdź po 17:00 i zostań d…" at bounding box center [396, 161] width 348 height 246
click at [447, 137] on div "Bilet „2 godziny” „Tropikalne wieczory" (Ndz. - Pt.): Wejdź po 17:00 i zostań d…" at bounding box center [396, 161] width 348 height 246
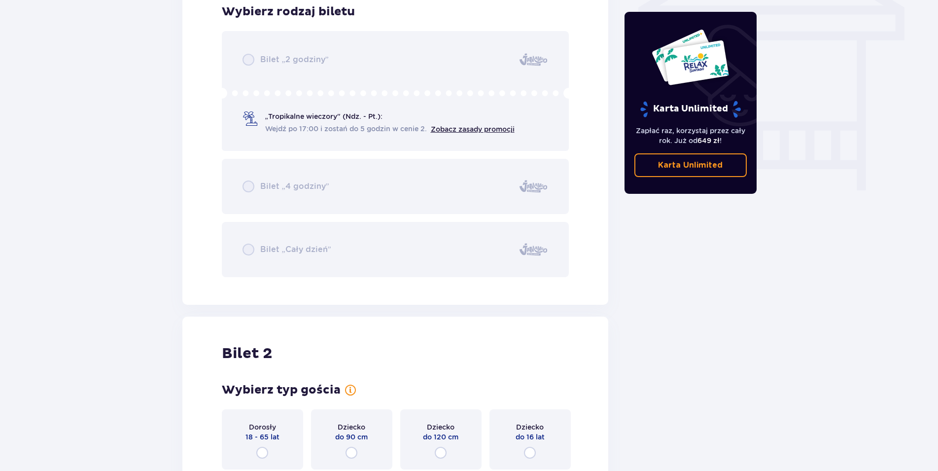
scroll to position [1168, 0]
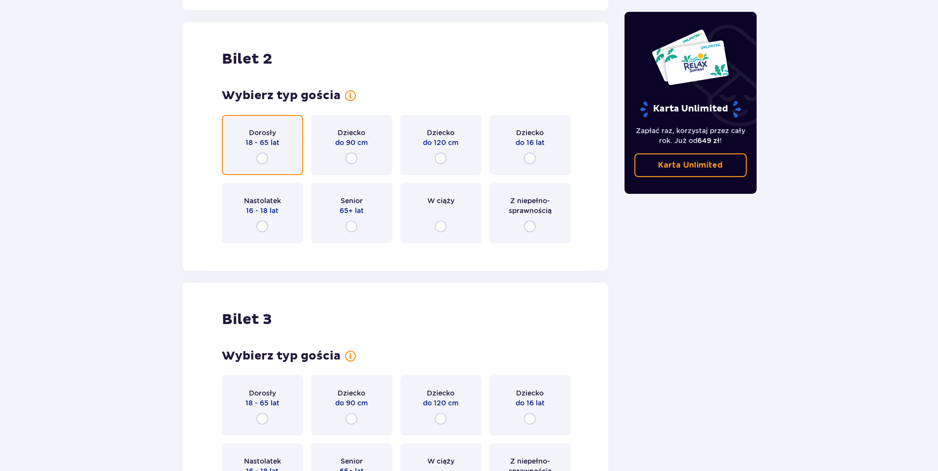
drag, startPoint x: 260, startPoint y: 157, endPoint x: 300, endPoint y: 180, distance: 46.2
click at [260, 157] on input "radio" at bounding box center [262, 158] width 12 height 12
radio input "true"
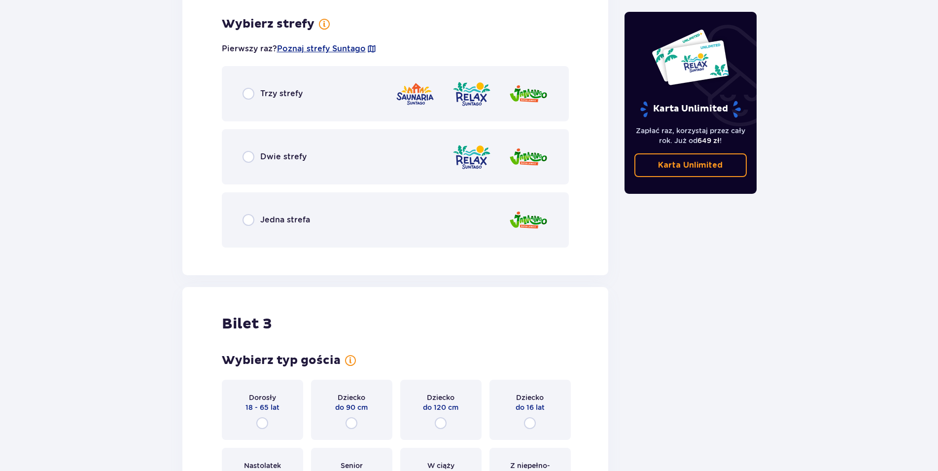
scroll to position [1419, 0]
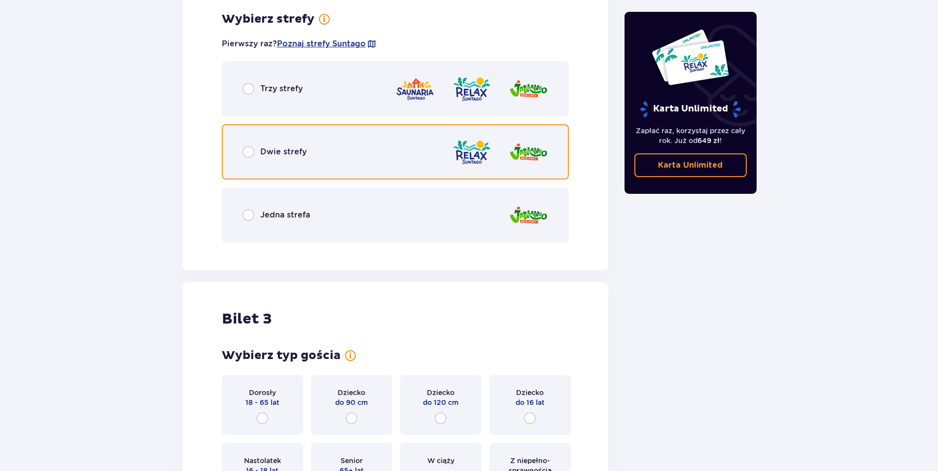
click at [249, 153] on input "radio" at bounding box center [249, 152] width 12 height 12
radio input "true"
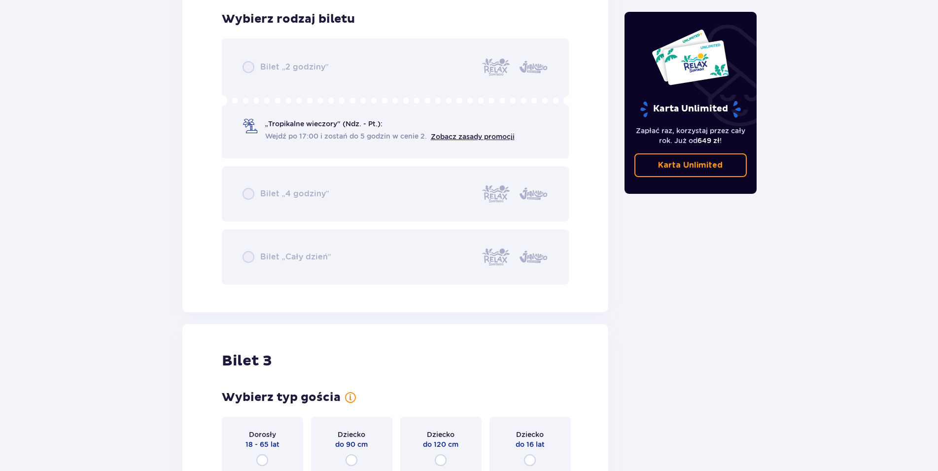
scroll to position [1468, 0]
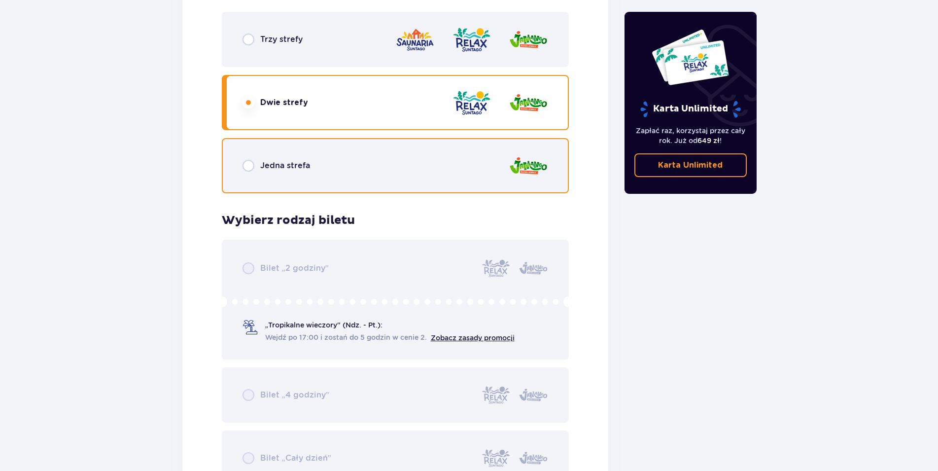
click at [251, 167] on input "radio" at bounding box center [249, 166] width 12 height 12
radio input "true"
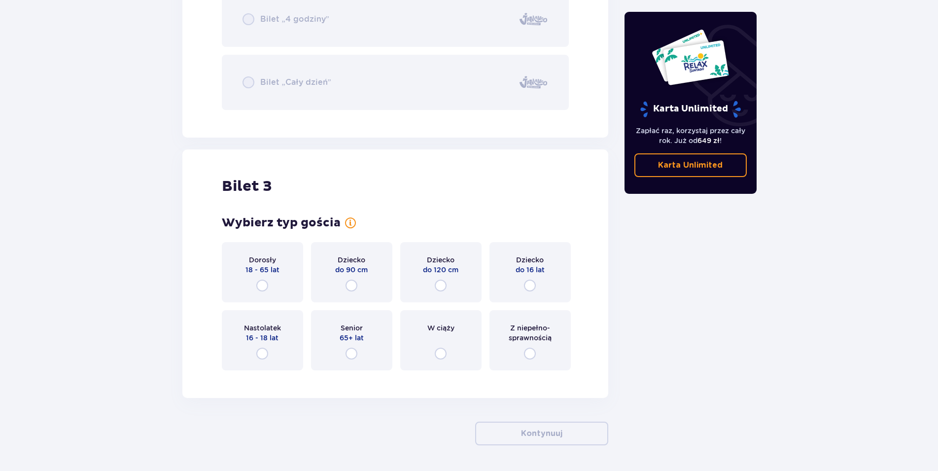
scroll to position [1877, 0]
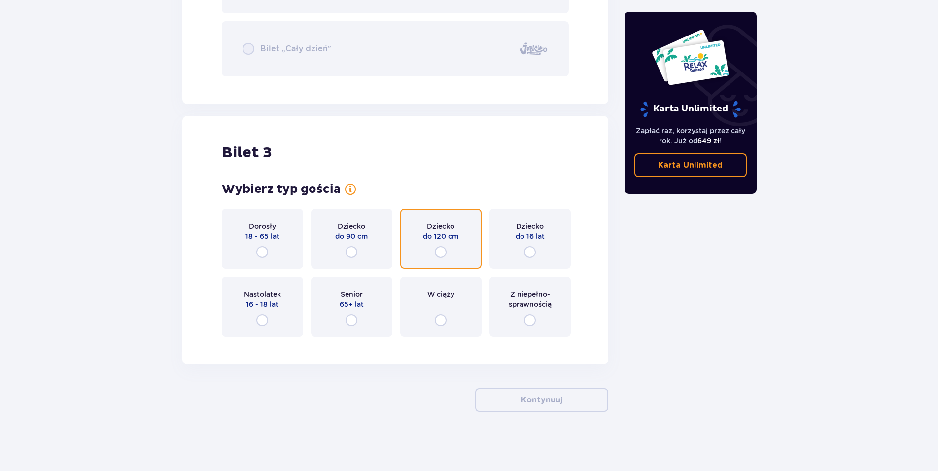
click at [440, 252] on input "radio" at bounding box center [441, 252] width 12 height 12
radio input "true"
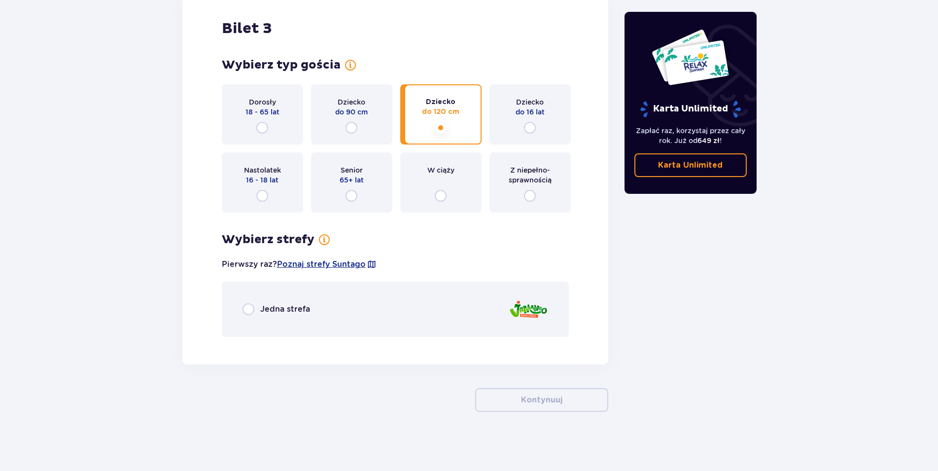
click at [293, 306] on p "Jedna strefa" at bounding box center [285, 309] width 50 height 11
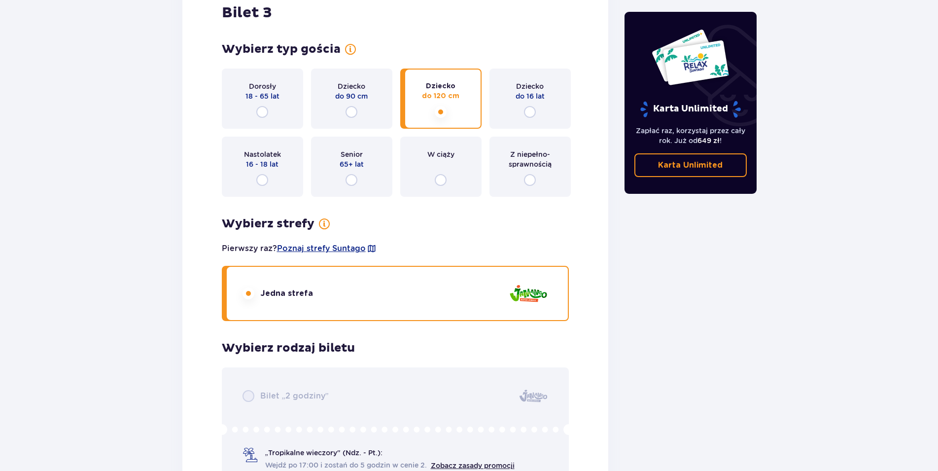
scroll to position [1942, 0]
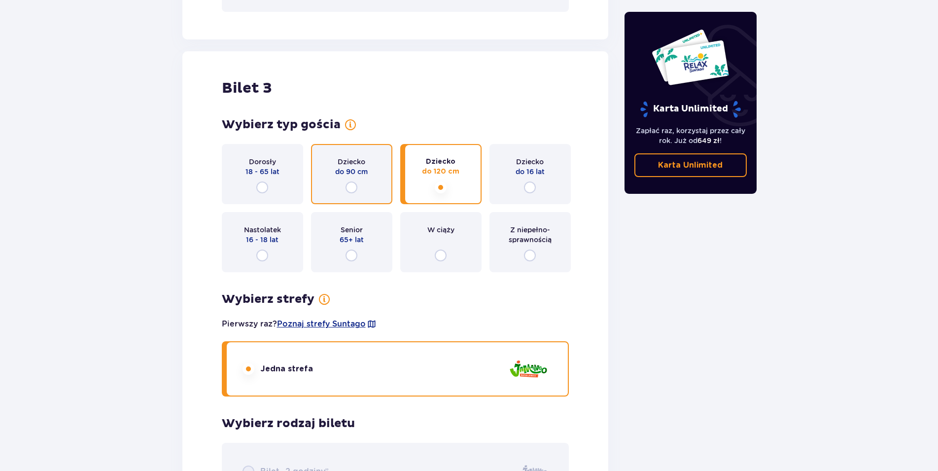
click at [351, 187] on input "radio" at bounding box center [352, 187] width 12 height 12
radio input "true"
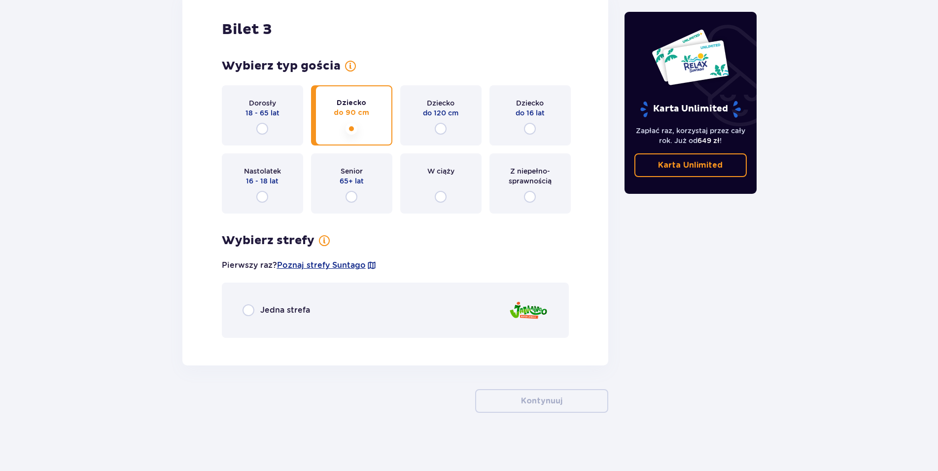
scroll to position [2002, 0]
click at [258, 303] on div "Jedna strefa" at bounding box center [396, 309] width 348 height 55
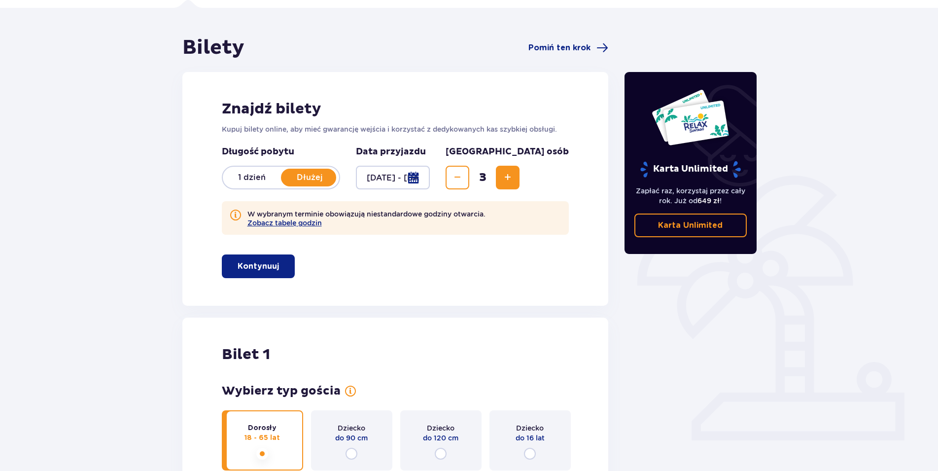
scroll to position [0, 0]
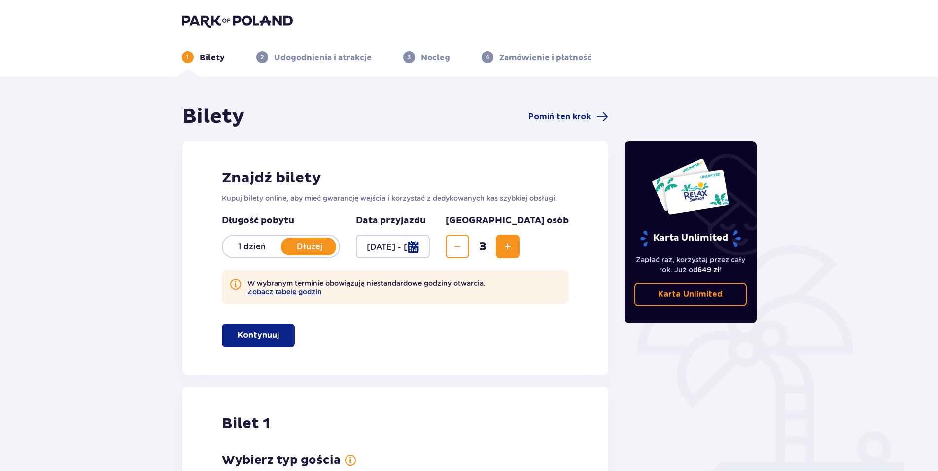
click at [258, 327] on button "Kontynuuj" at bounding box center [258, 335] width 73 height 24
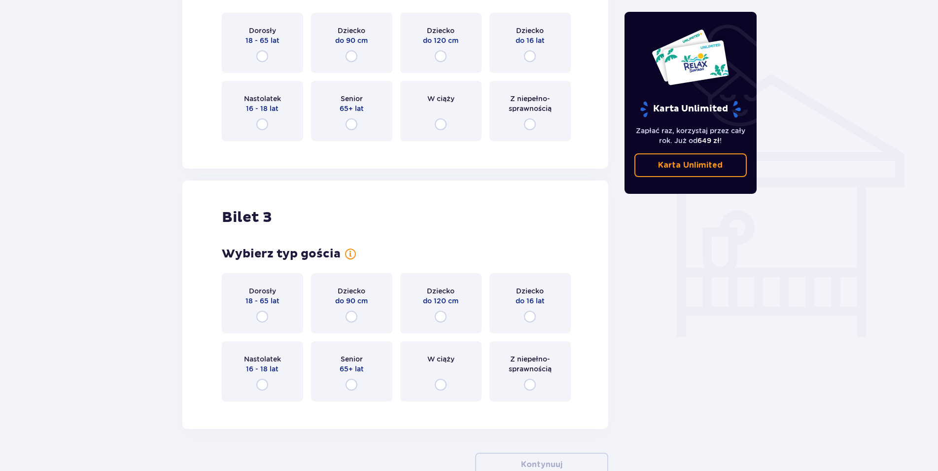
scroll to position [791, 0]
